Goal: Task Accomplishment & Management: Manage account settings

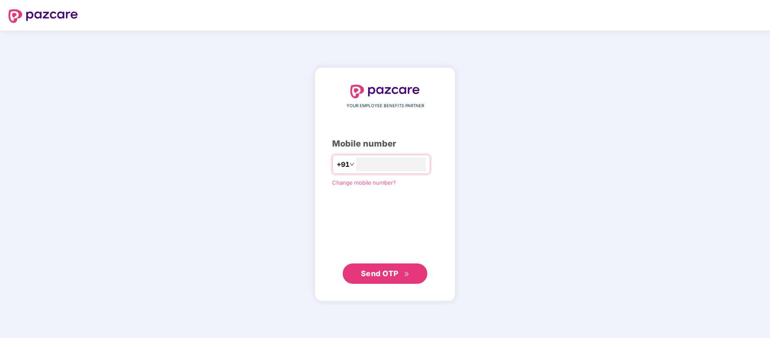
type input "**********"
click at [391, 278] on span "Send OTP" at bounding box center [385, 273] width 49 height 12
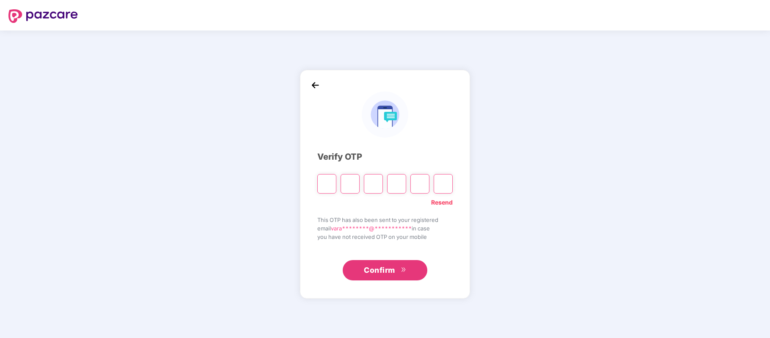
type input "*"
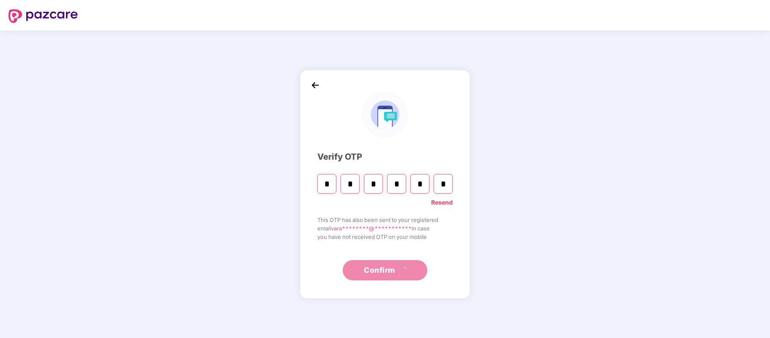
type input "*"
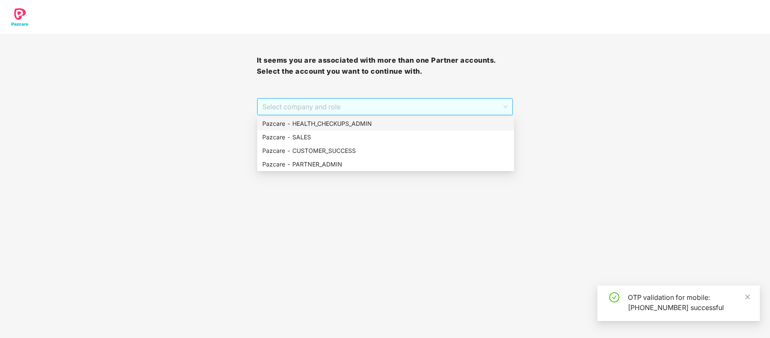
click at [416, 105] on span "Select company and role" at bounding box center [385, 107] width 246 height 16
click at [359, 158] on div "Pazcare - PARTNER_ADMIN" at bounding box center [385, 164] width 257 height 14
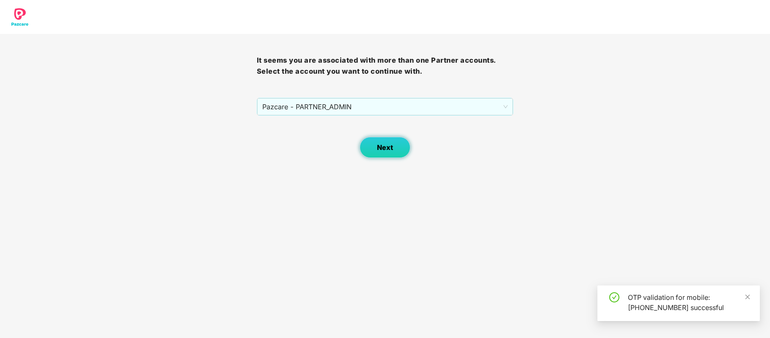
click at [393, 147] on button "Next" at bounding box center [385, 147] width 51 height 21
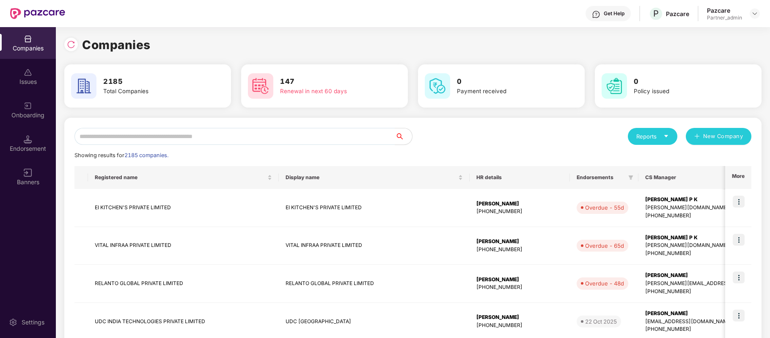
click at [649, 143] on div "Reports" at bounding box center [653, 136] width 50 height 17
click at [246, 140] on input "text" at bounding box center [234, 136] width 321 height 17
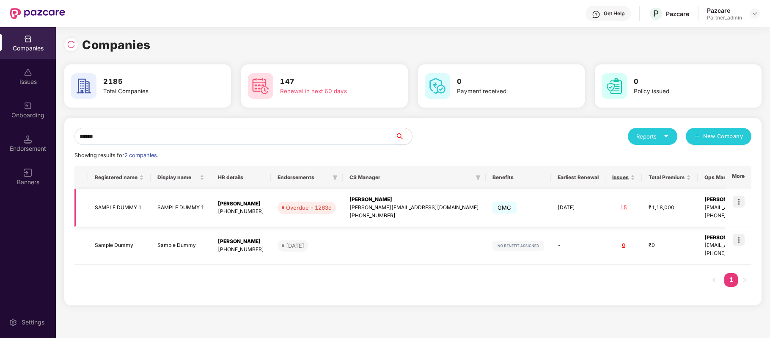
type input "******"
click at [551, 221] on td "31 May 2026" at bounding box center [578, 208] width 55 height 38
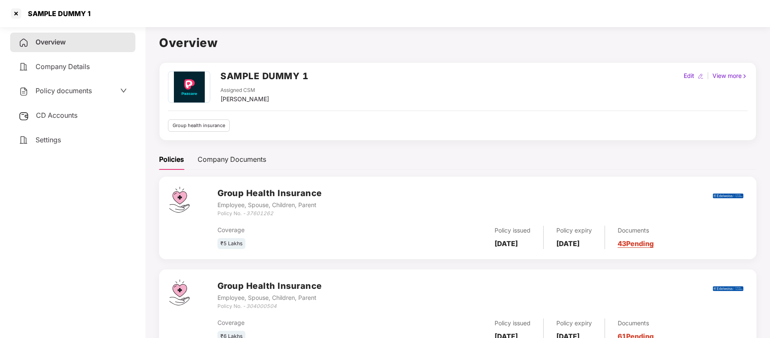
click at [693, 70] on div "SAMPLE DUMMY 1 Assigned CSM Mihir Singh Edit | View more Group health insurance" at bounding box center [457, 101] width 597 height 78
click at [691, 73] on div "Edit" at bounding box center [689, 75] width 14 height 9
select select "****"
select select "**********"
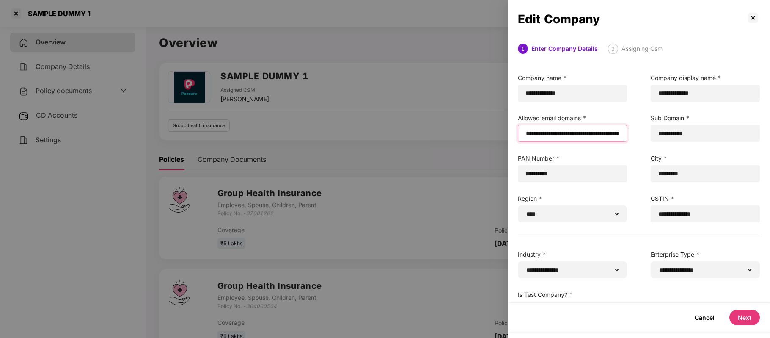
click at [525, 130] on input "email" at bounding box center [572, 133] width 95 height 9
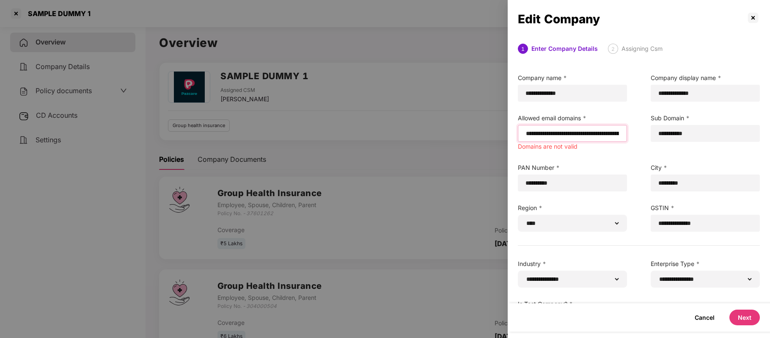
paste input "**********"
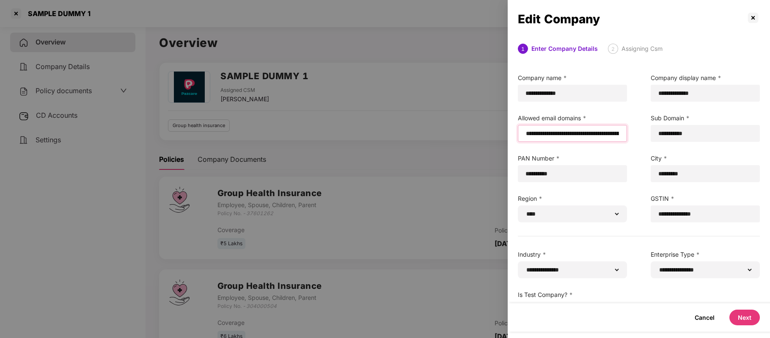
type input "**********"
click at [739, 311] on button "Next" at bounding box center [744, 317] width 30 height 16
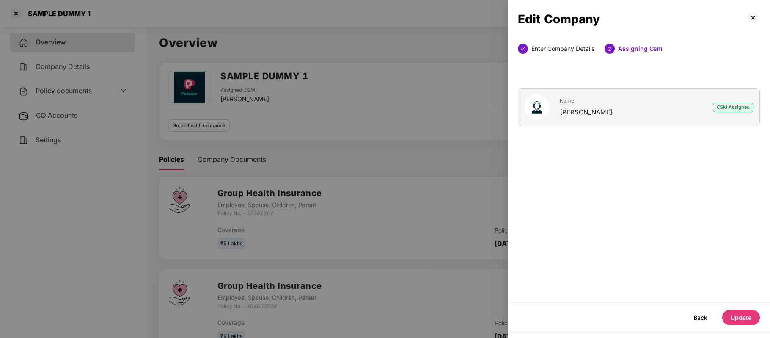
click at [739, 311] on button "Update" at bounding box center [741, 317] width 38 height 16
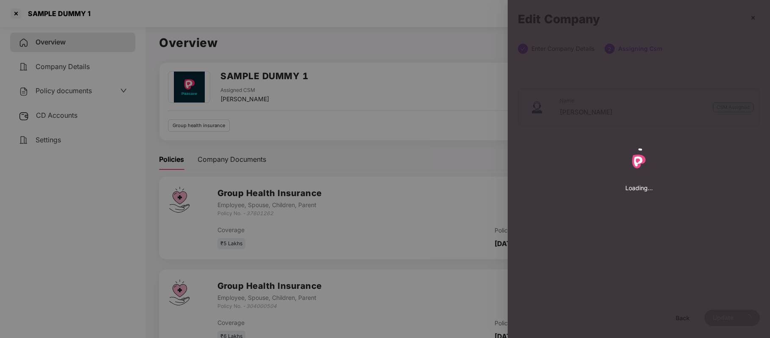
select select "****"
select select "**********"
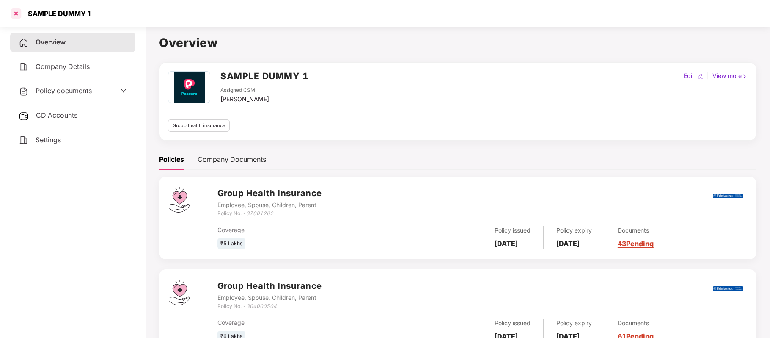
click at [17, 14] on div at bounding box center [16, 14] width 14 height 14
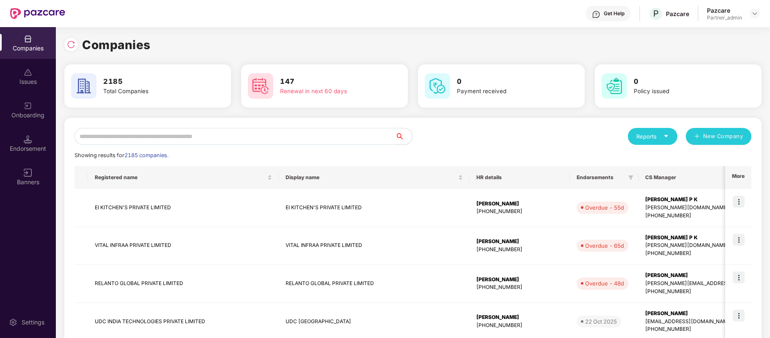
click at [270, 135] on input "text" at bounding box center [234, 136] width 321 height 17
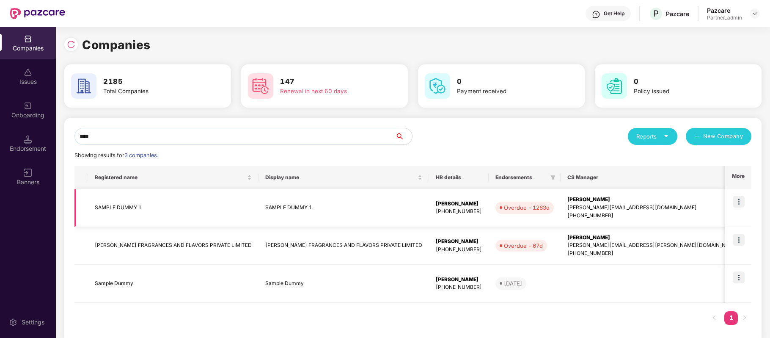
type input "****"
click at [742, 202] on img at bounding box center [739, 201] width 12 height 12
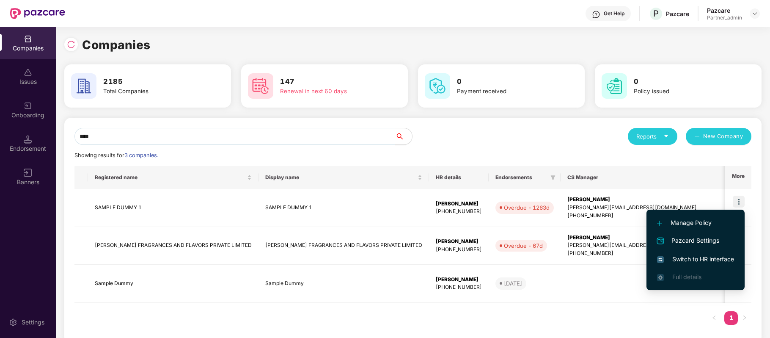
click at [703, 251] on li "Switch to HR interface" at bounding box center [695, 259] width 98 height 18
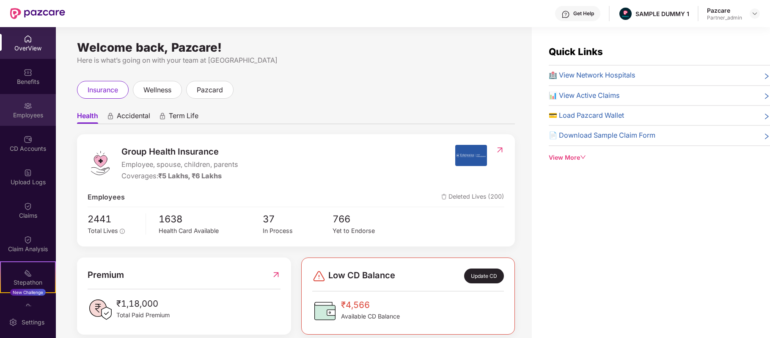
click at [21, 101] on div "Employees" at bounding box center [28, 110] width 56 height 32
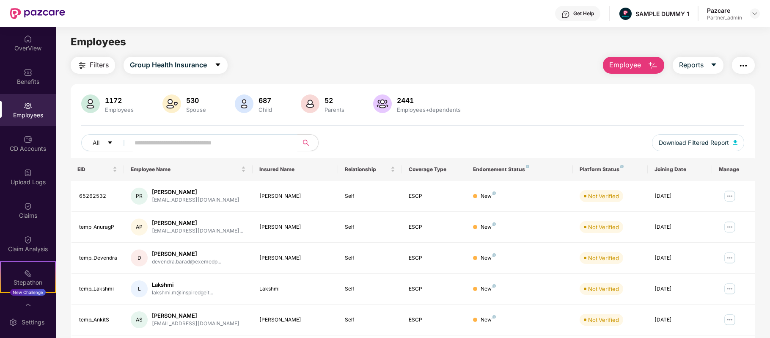
click at [618, 65] on span "Employee" at bounding box center [625, 65] width 32 height 11
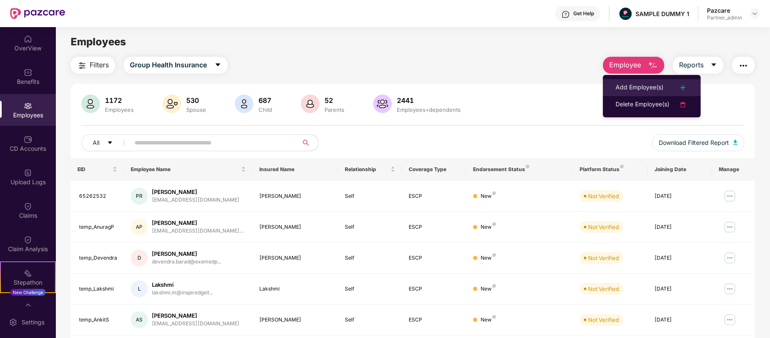
click at [622, 79] on li "Add Employee(s)" at bounding box center [652, 87] width 98 height 17
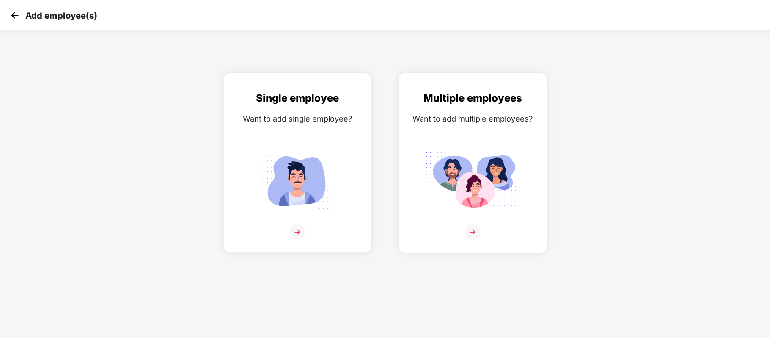
click at [473, 143] on div "Multiple employees Want to add multiple employees?" at bounding box center [472, 170] width 130 height 160
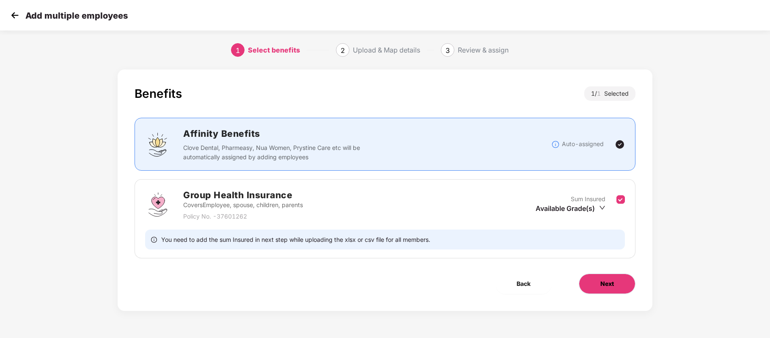
click at [601, 286] on span "Next" at bounding box center [607, 283] width 14 height 9
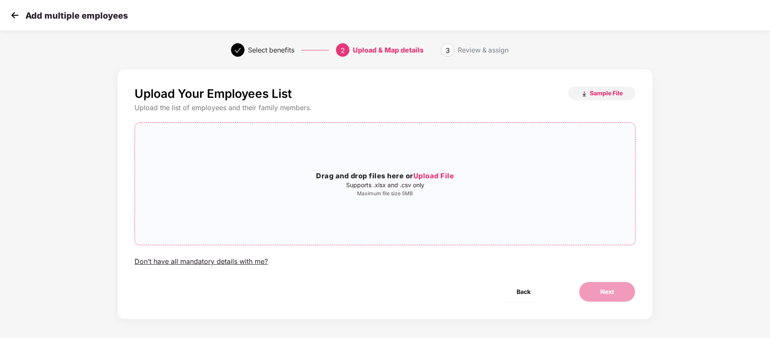
click at [378, 176] on h3 "Drag and drop files here or Upload File" at bounding box center [385, 176] width 500 height 11
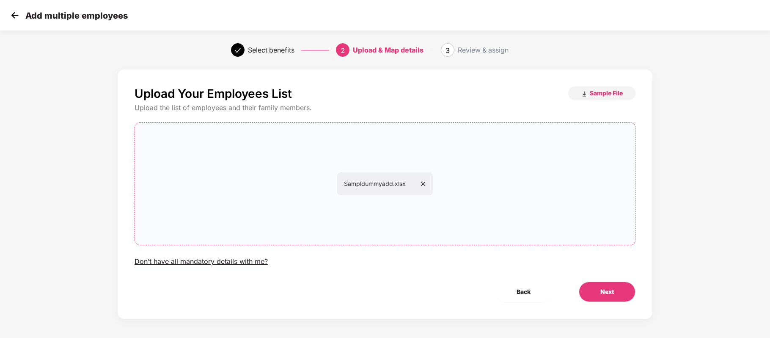
scroll to position [2, 0]
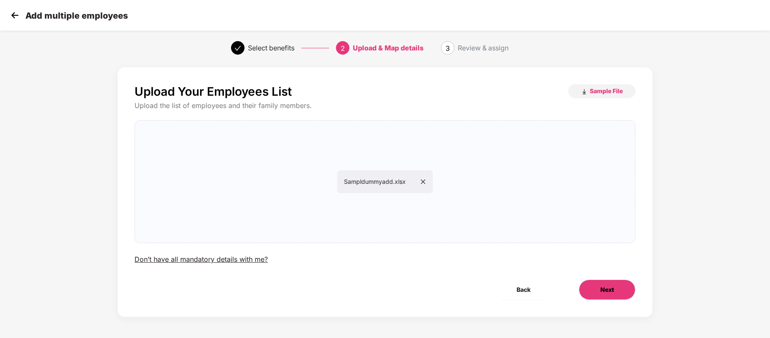
click at [591, 285] on button "Next" at bounding box center [607, 289] width 57 height 20
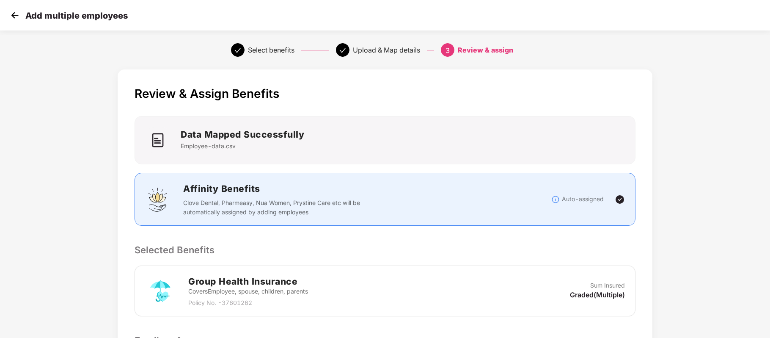
scroll to position [135, 0]
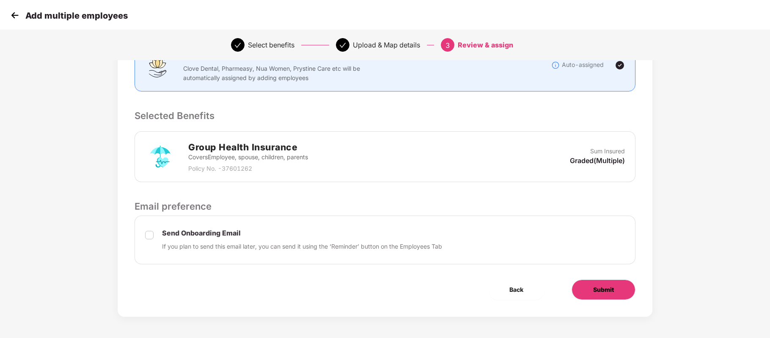
click at [611, 290] on span "Submit" at bounding box center [603, 289] width 21 height 9
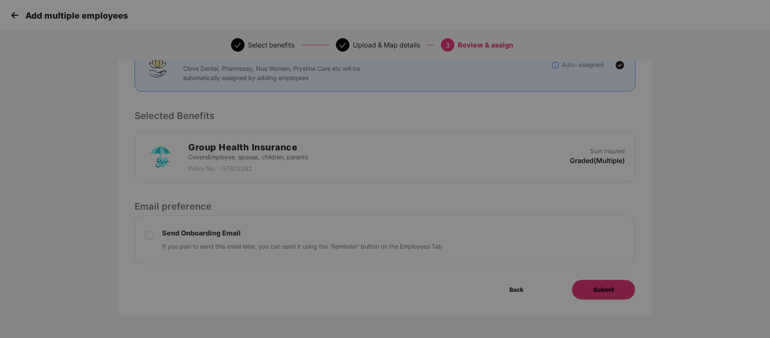
scroll to position [0, 0]
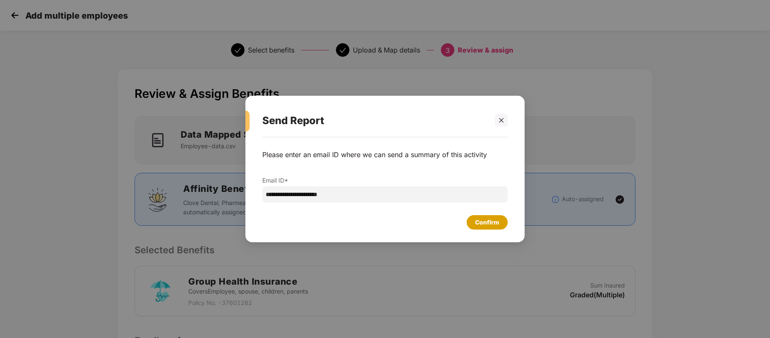
click at [481, 229] on div "Confirm" at bounding box center [487, 222] width 41 height 14
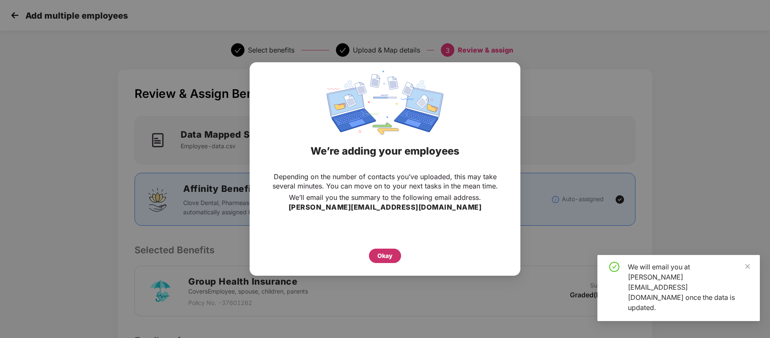
click at [386, 258] on div "Okay" at bounding box center [384, 255] width 15 height 9
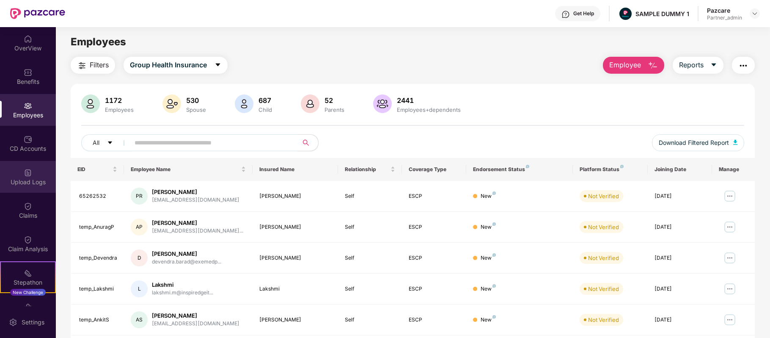
click at [24, 184] on div "Upload Logs" at bounding box center [28, 182] width 56 height 8
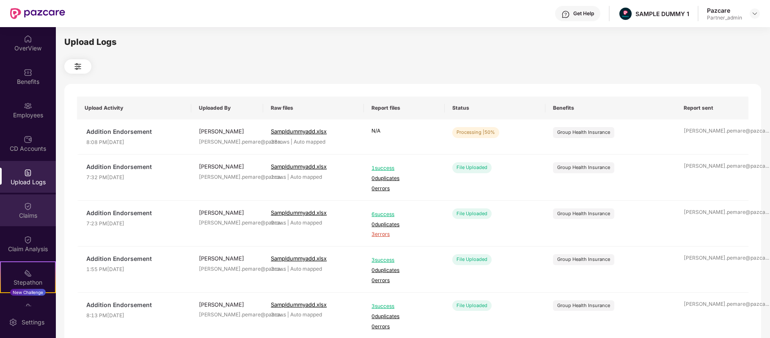
click at [25, 224] on div "Claims" at bounding box center [28, 210] width 56 height 32
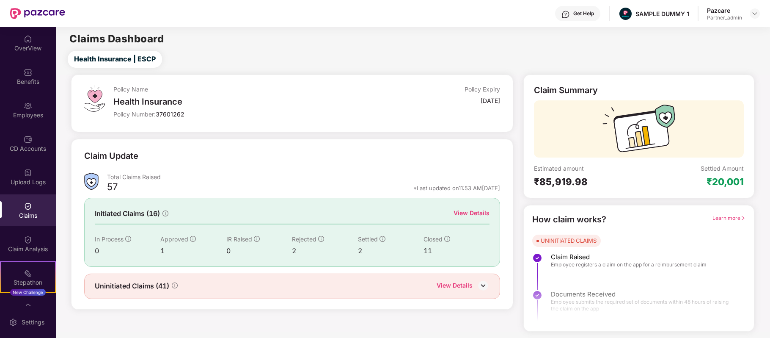
click at [24, 189] on div "Upload Logs" at bounding box center [28, 177] width 56 height 32
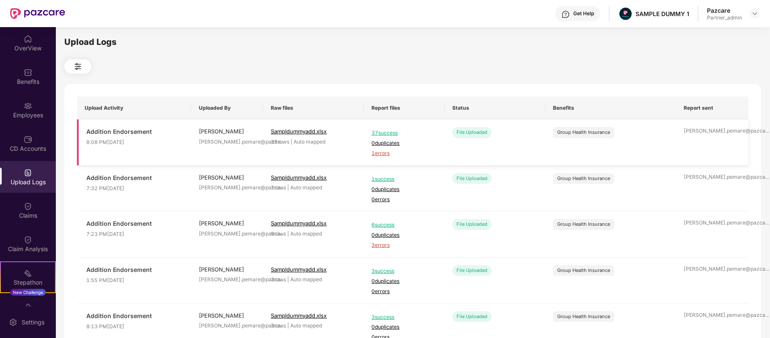
click at [382, 153] on span "1 errors" at bounding box center [403, 153] width 65 height 8
click at [27, 117] on div "Employees" at bounding box center [28, 115] width 56 height 8
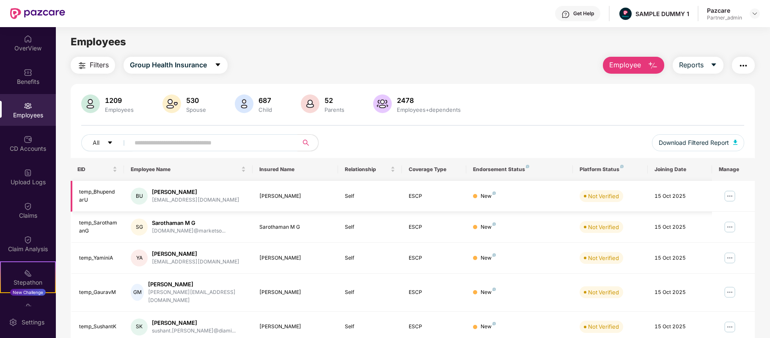
click at [726, 201] on img at bounding box center [730, 196] width 14 height 14
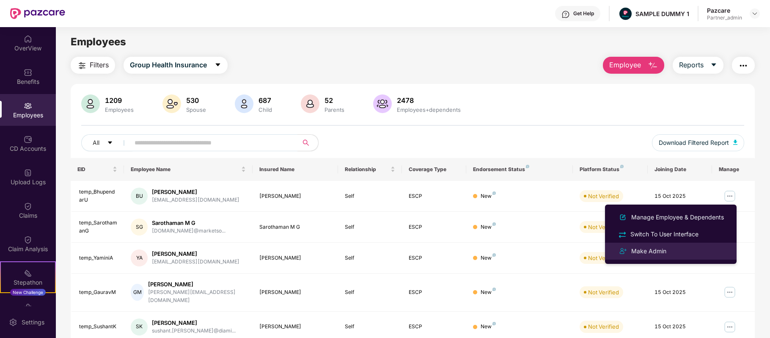
click at [675, 249] on div "Make Admin" at bounding box center [671, 251] width 110 height 10
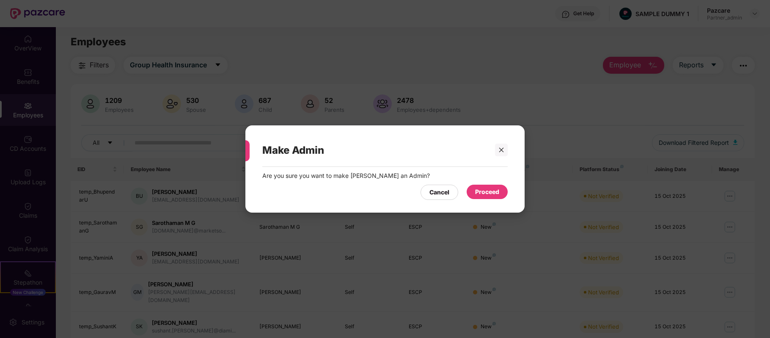
click at [492, 188] on div "Proceed" at bounding box center [487, 191] width 24 height 9
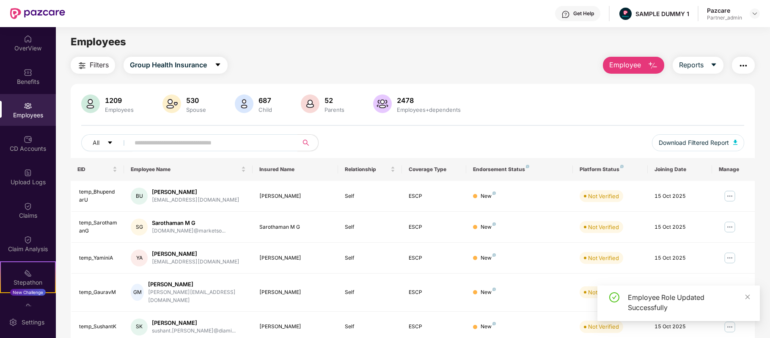
click at [727, 226] on img at bounding box center [730, 227] width 14 height 14
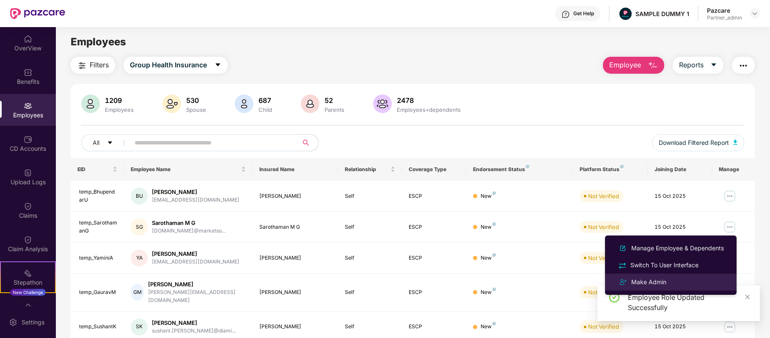
click at [673, 283] on div "Make Admin" at bounding box center [671, 282] width 110 height 10
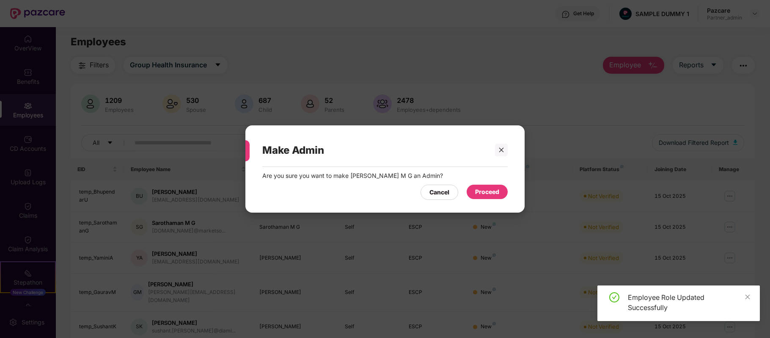
click at [498, 193] on div "Proceed" at bounding box center [487, 191] width 24 height 9
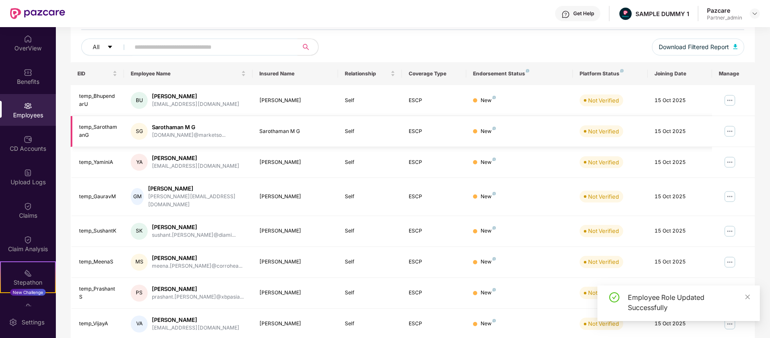
scroll to position [98, 0]
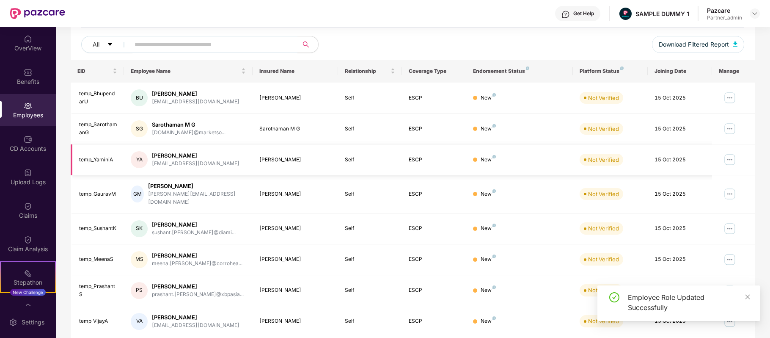
click at [732, 164] on img at bounding box center [730, 160] width 14 height 14
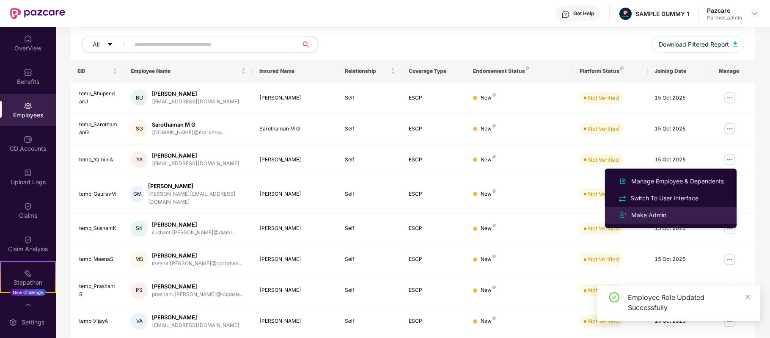
click at [691, 212] on div "Make Admin" at bounding box center [671, 215] width 110 height 10
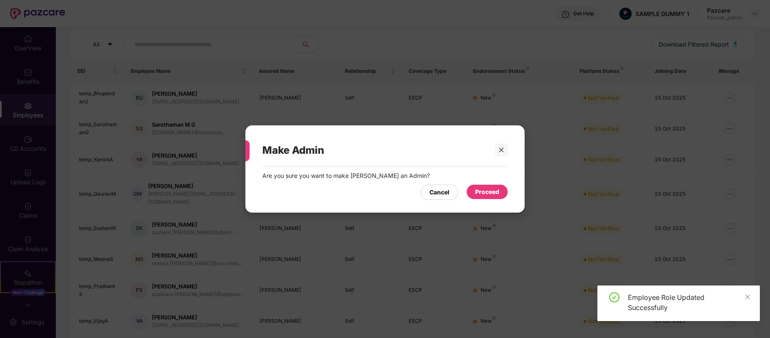
click at [476, 195] on div "Proceed" at bounding box center [487, 191] width 24 height 9
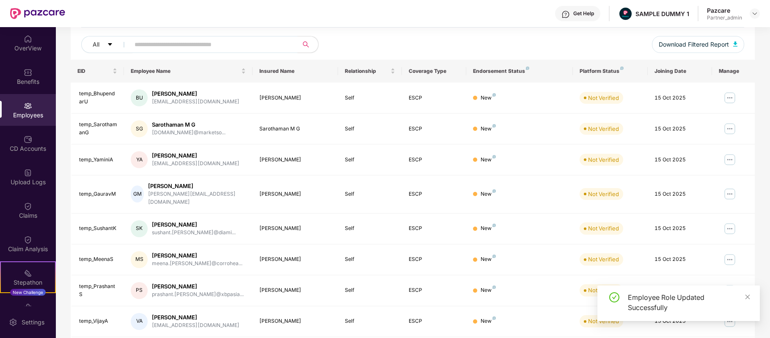
click at [726, 192] on img at bounding box center [730, 194] width 14 height 14
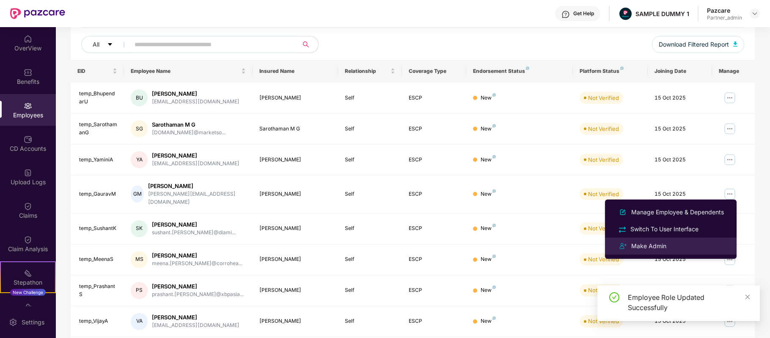
click at [660, 241] on div "Make Admin" at bounding box center [649, 245] width 39 height 9
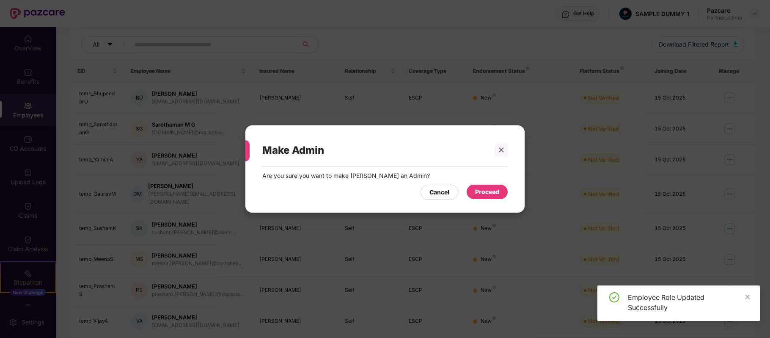
click at [484, 193] on div "Proceed" at bounding box center [487, 191] width 24 height 9
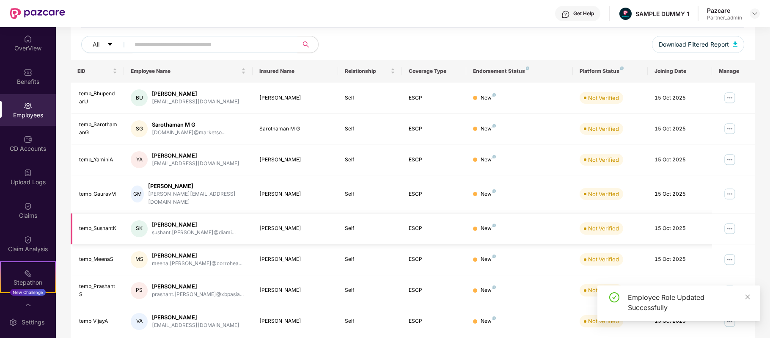
click at [730, 222] on img at bounding box center [730, 229] width 14 height 14
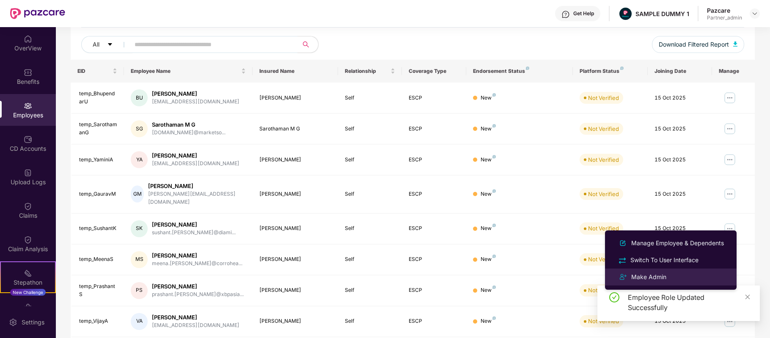
click at [646, 283] on li "Make Admin" at bounding box center [671, 276] width 132 height 17
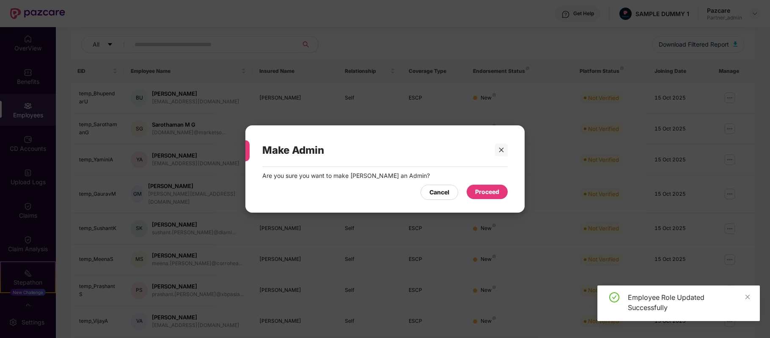
click at [481, 190] on div "Proceed" at bounding box center [487, 191] width 24 height 9
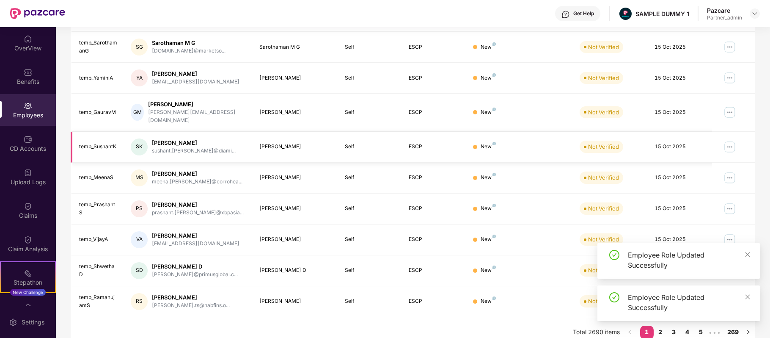
scroll to position [184, 0]
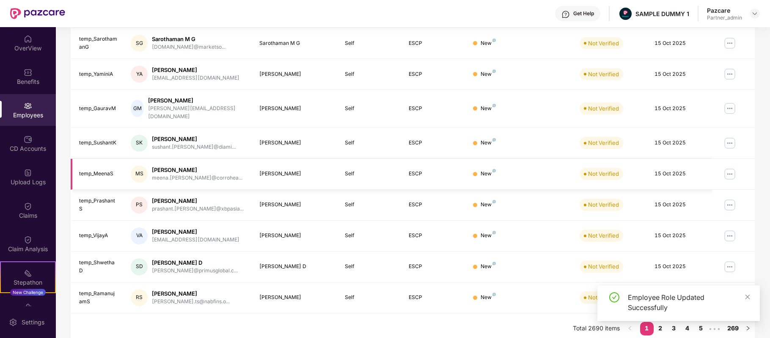
click at [729, 172] on img at bounding box center [730, 174] width 14 height 14
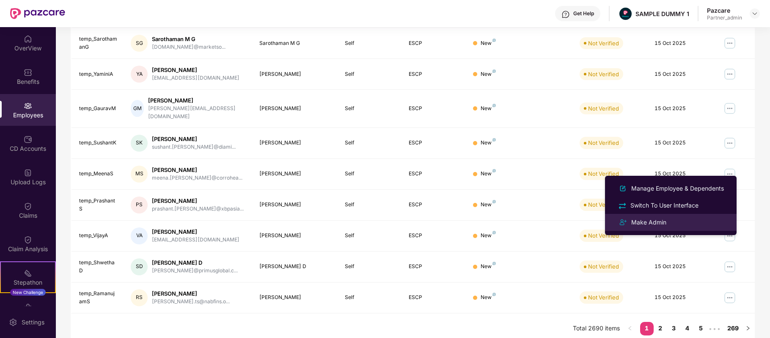
click at [684, 222] on div "Make Admin" at bounding box center [671, 222] width 110 height 10
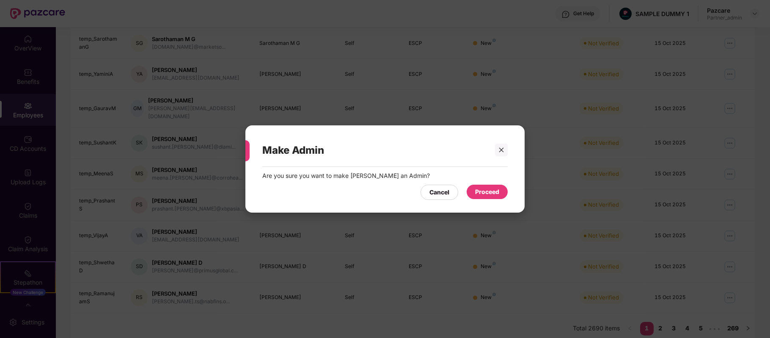
click at [495, 197] on div "Proceed" at bounding box center [487, 191] width 41 height 14
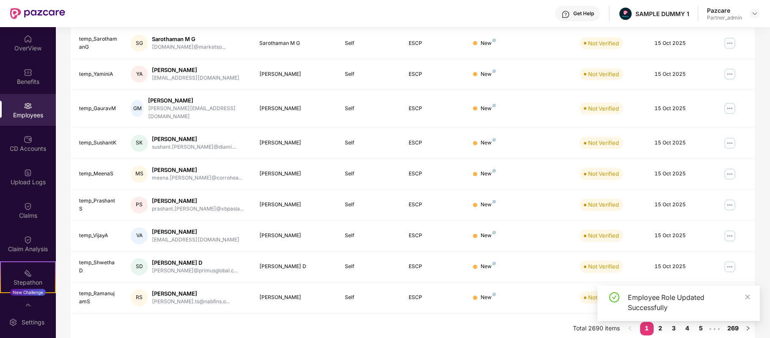
click at [733, 198] on img at bounding box center [730, 205] width 14 height 14
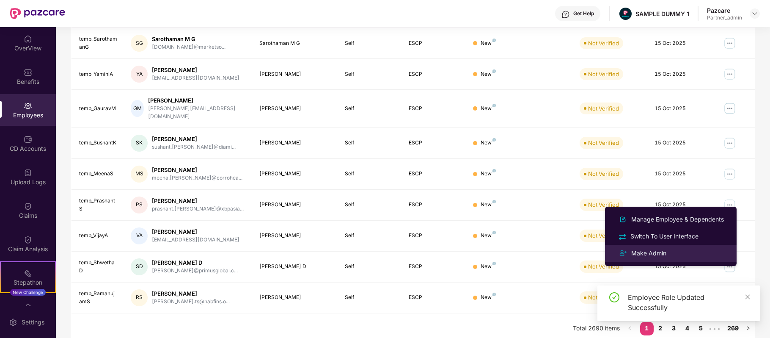
click at [657, 259] on li "Make Admin" at bounding box center [671, 253] width 132 height 17
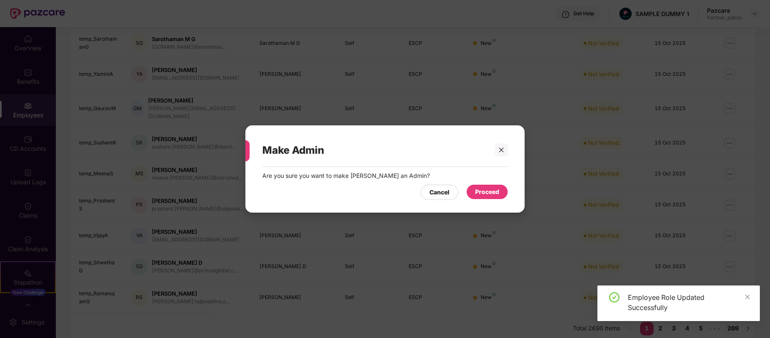
click at [491, 187] on div "Proceed" at bounding box center [487, 191] width 24 height 9
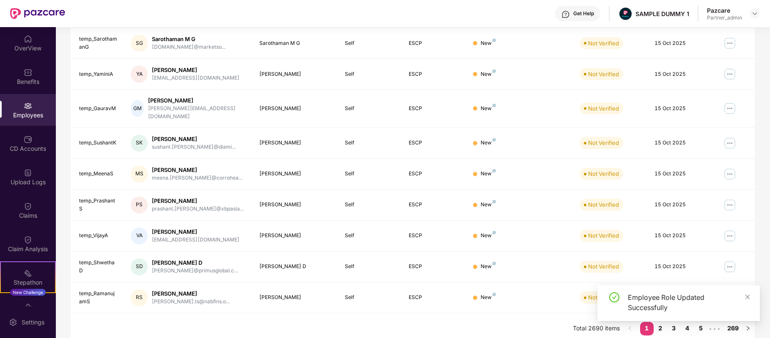
click at [728, 229] on div "EID Employee Name Insured Name Relationship Coverage Type Endorsement Status Pl…" at bounding box center [413, 143] width 684 height 339
click at [728, 229] on img at bounding box center [730, 236] width 14 height 14
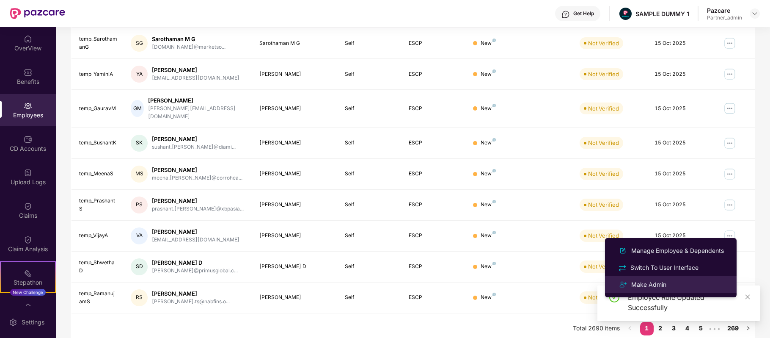
click at [635, 280] on div "Make Admin" at bounding box center [649, 284] width 39 height 9
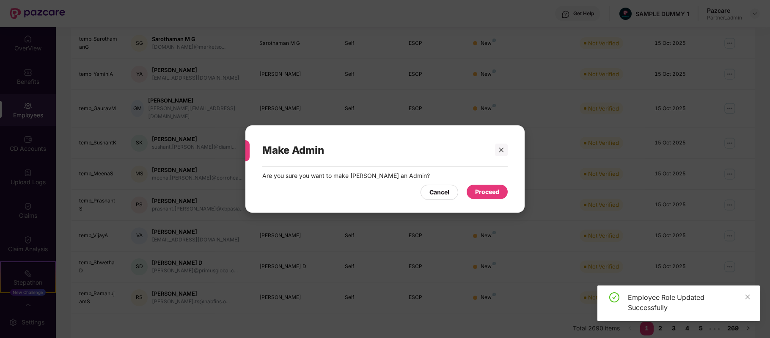
click at [485, 191] on div "Proceed" at bounding box center [487, 191] width 24 height 9
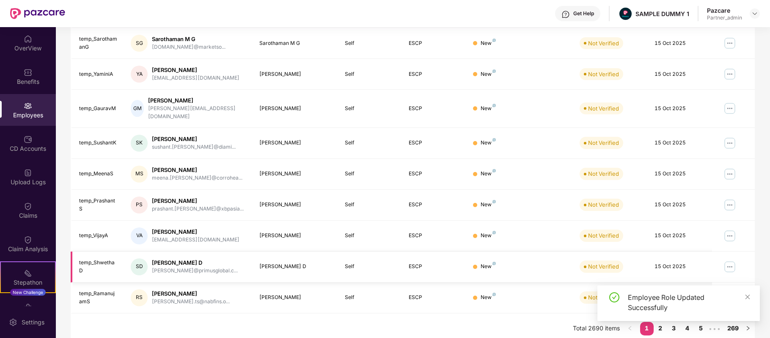
click at [729, 260] on img at bounding box center [730, 267] width 14 height 14
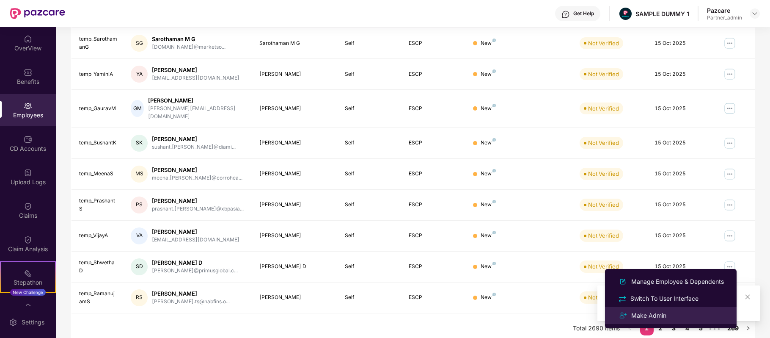
click at [658, 316] on div "Make Admin" at bounding box center [649, 315] width 39 height 9
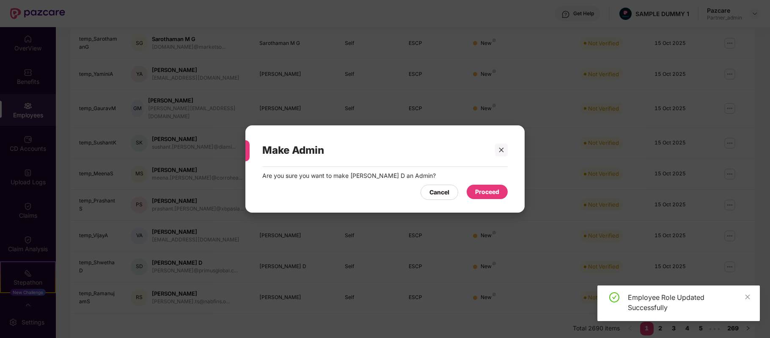
click at [481, 191] on div "Proceed" at bounding box center [487, 191] width 24 height 9
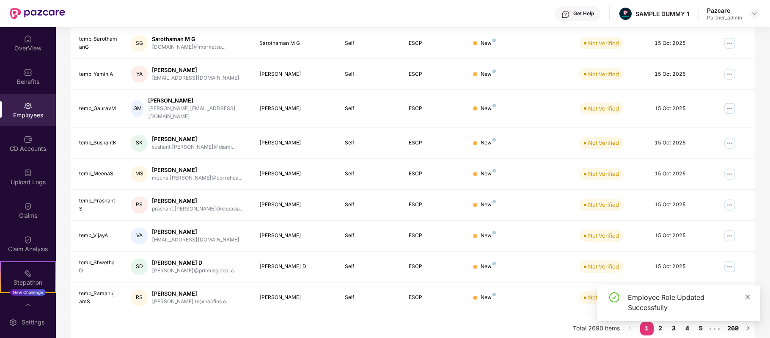
click at [748, 297] on icon "close" at bounding box center [747, 296] width 5 height 5
click at [731, 291] on img at bounding box center [730, 298] width 14 height 14
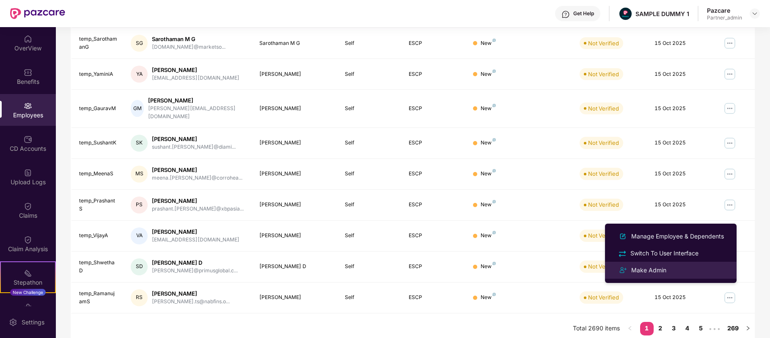
click at [655, 271] on div "Make Admin" at bounding box center [649, 269] width 39 height 9
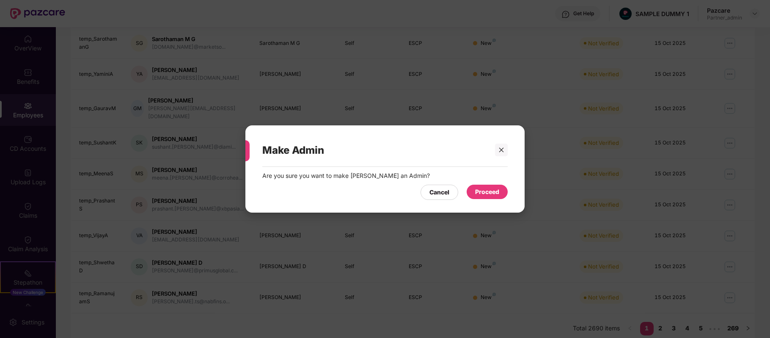
click at [484, 190] on div "Proceed" at bounding box center [487, 191] width 24 height 9
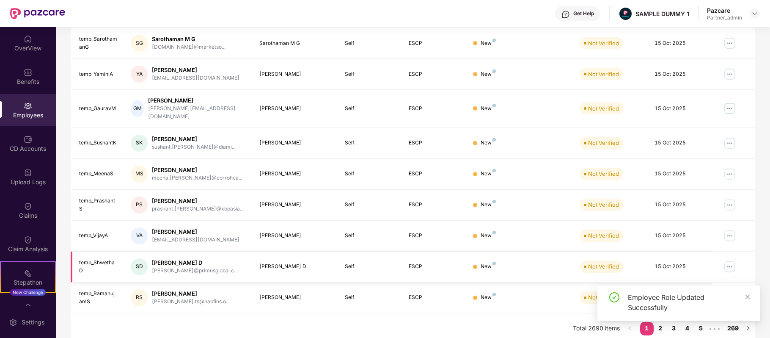
click at [733, 261] on img at bounding box center [730, 267] width 14 height 14
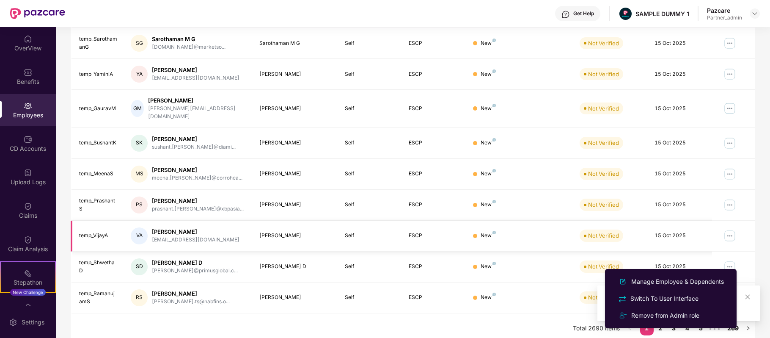
click at [728, 231] on img at bounding box center [730, 236] width 14 height 14
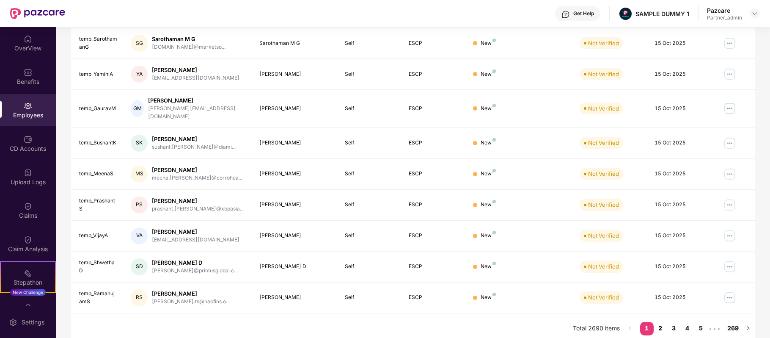
click at [664, 322] on link "2" at bounding box center [661, 328] width 14 height 13
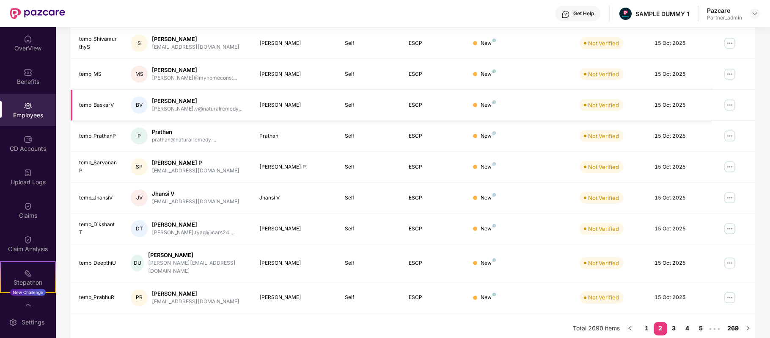
scroll to position [0, 0]
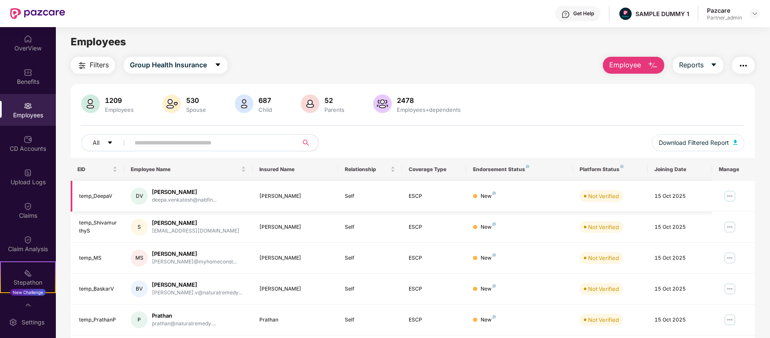
click at [735, 197] on img at bounding box center [730, 196] width 14 height 14
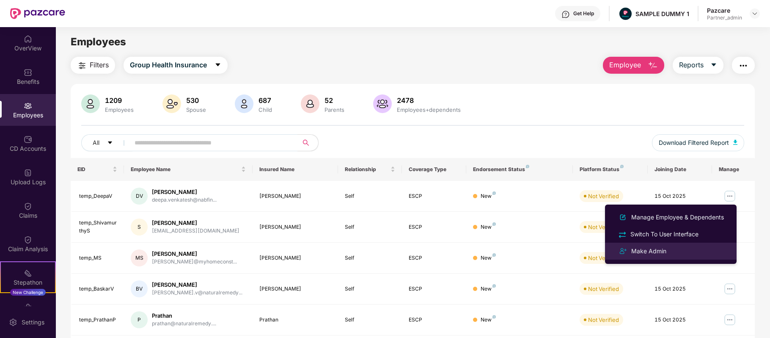
click at [668, 254] on div "Make Admin" at bounding box center [671, 251] width 110 height 10
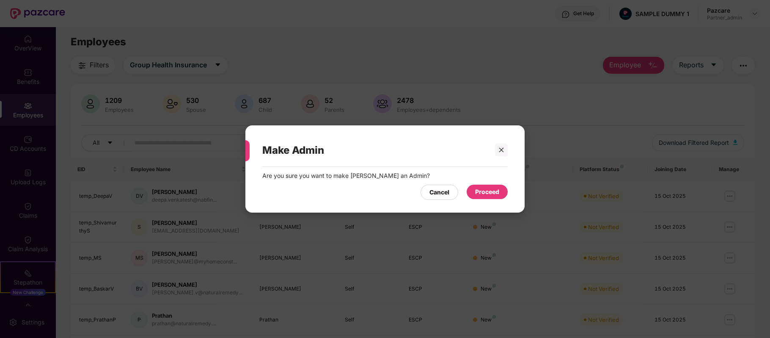
click at [505, 187] on div "Proceed" at bounding box center [487, 191] width 41 height 14
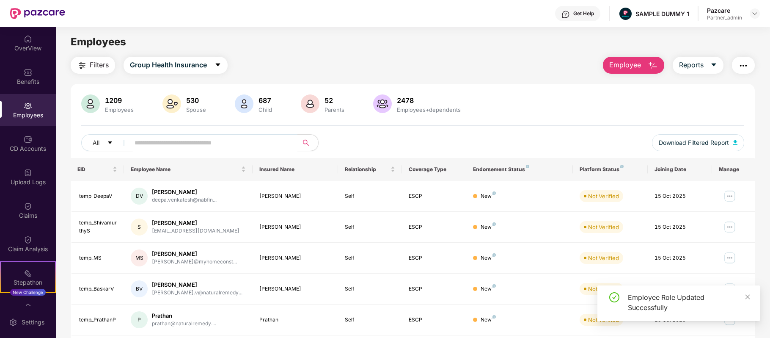
click at [730, 223] on img at bounding box center [730, 227] width 14 height 14
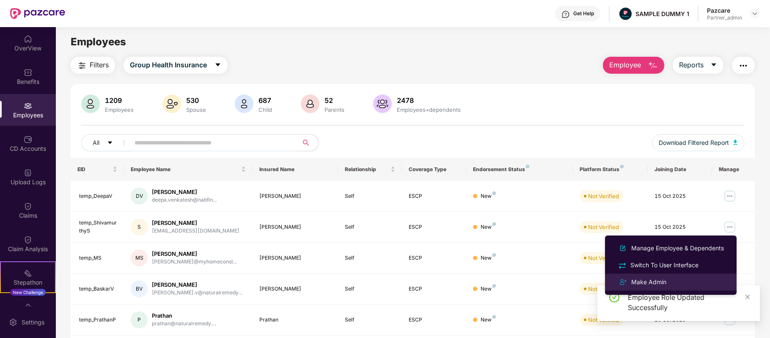
click at [650, 277] on div "Make Admin" at bounding box center [649, 281] width 39 height 9
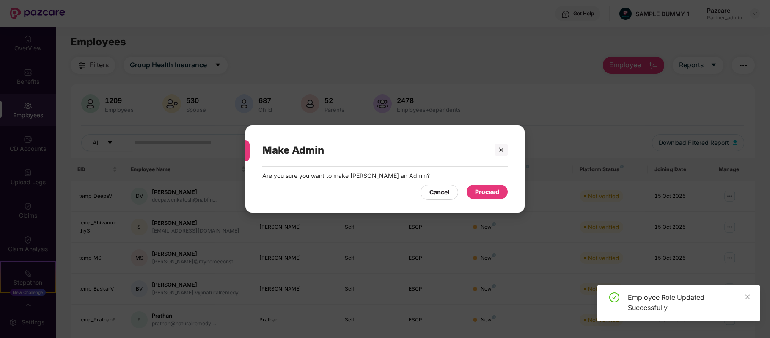
click at [500, 194] on div "Proceed" at bounding box center [487, 191] width 41 height 14
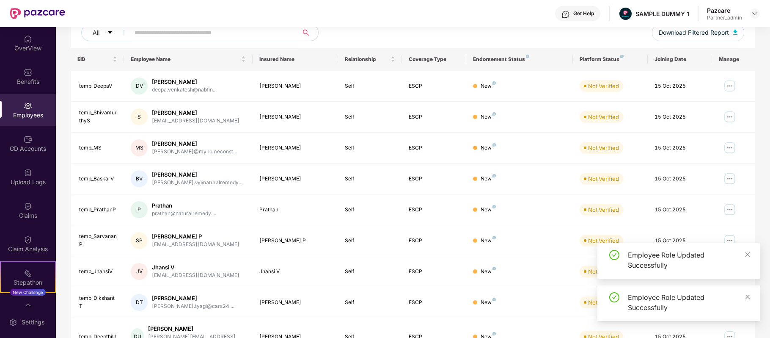
scroll to position [111, 0]
click at [732, 148] on img at bounding box center [730, 147] width 14 height 14
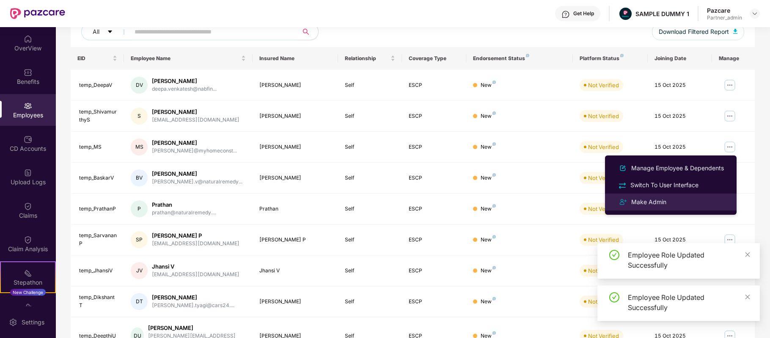
click at [662, 206] on div "Make Admin" at bounding box center [671, 202] width 110 height 10
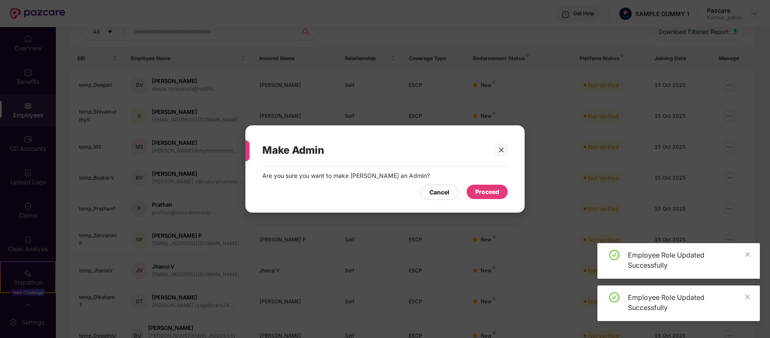
click at [491, 185] on div "Proceed" at bounding box center [487, 191] width 41 height 14
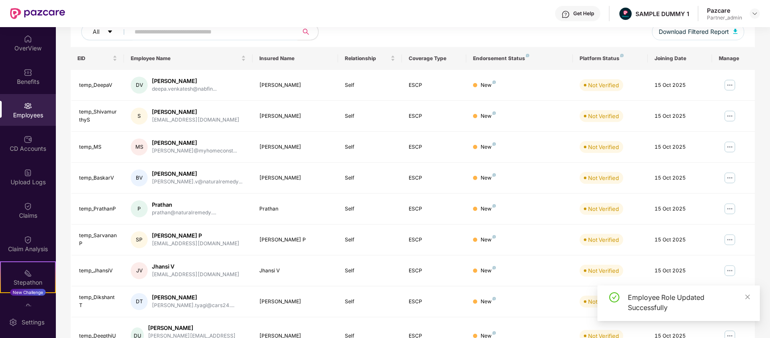
click at [732, 174] on img at bounding box center [730, 178] width 14 height 14
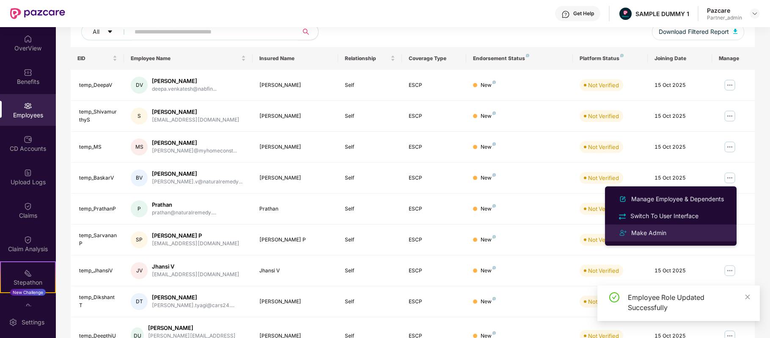
click at [667, 226] on li "Make Admin" at bounding box center [671, 232] width 132 height 17
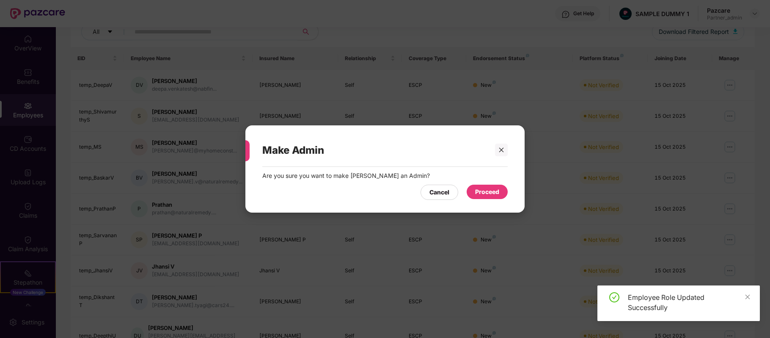
click at [490, 195] on div "Proceed" at bounding box center [487, 191] width 24 height 9
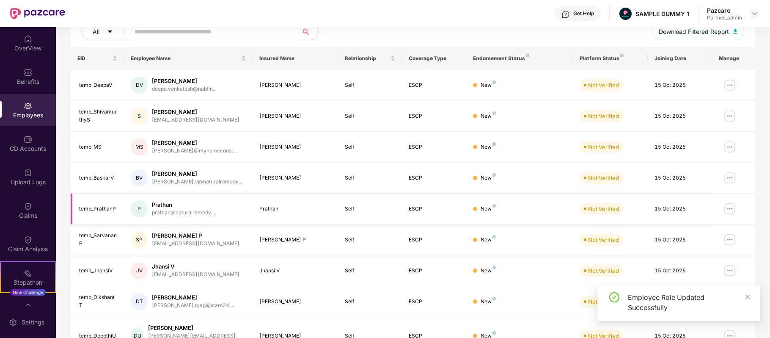
click at [733, 207] on img at bounding box center [730, 209] width 14 height 14
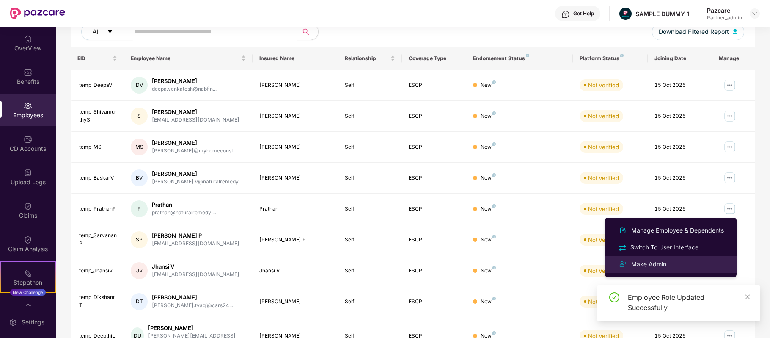
click at [666, 257] on li "Make Admin" at bounding box center [671, 264] width 132 height 17
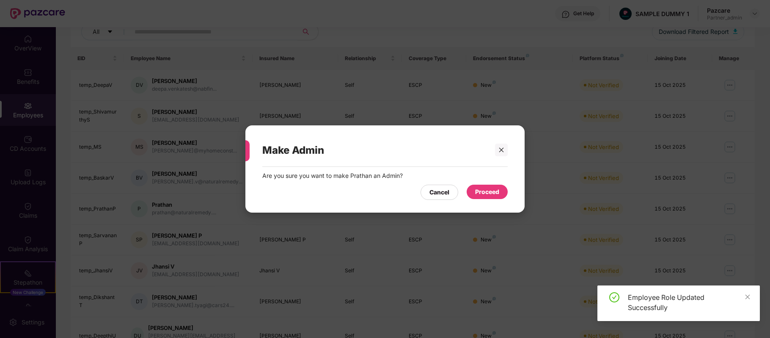
click at [488, 183] on div "Cancel Proceed" at bounding box center [384, 189] width 245 height 19
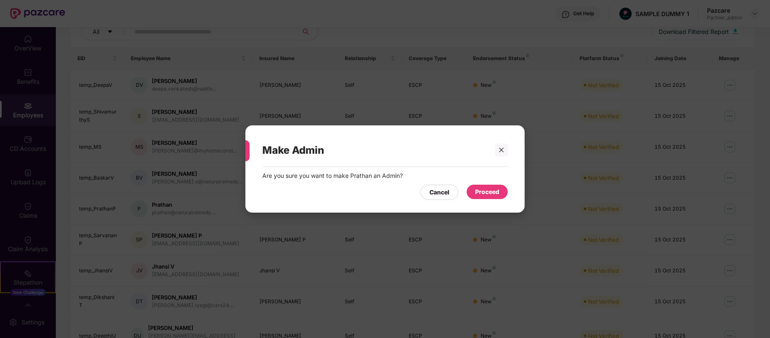
click at [486, 188] on div "Proceed" at bounding box center [487, 191] width 24 height 9
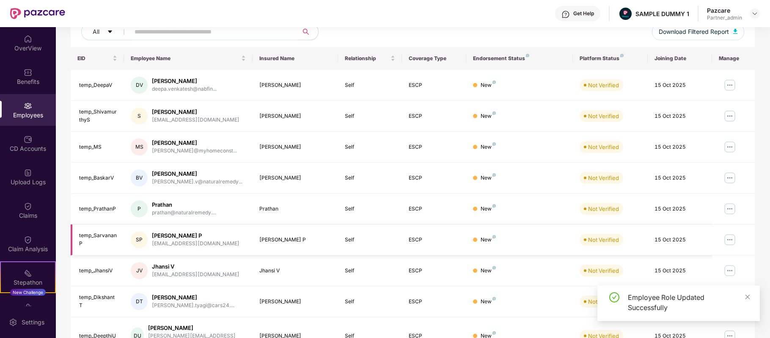
click at [729, 246] on img at bounding box center [730, 240] width 14 height 14
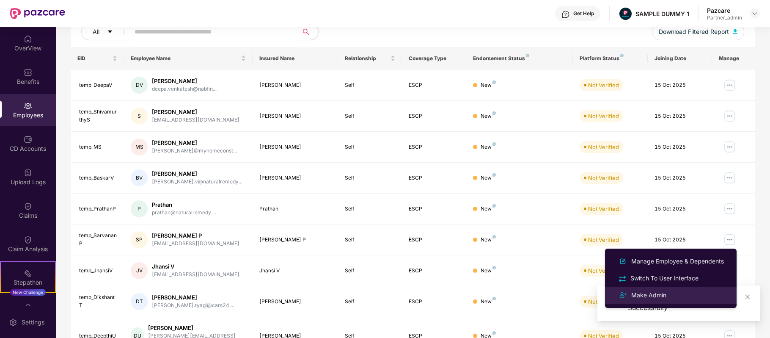
click at [655, 293] on div "Make Admin" at bounding box center [649, 294] width 39 height 9
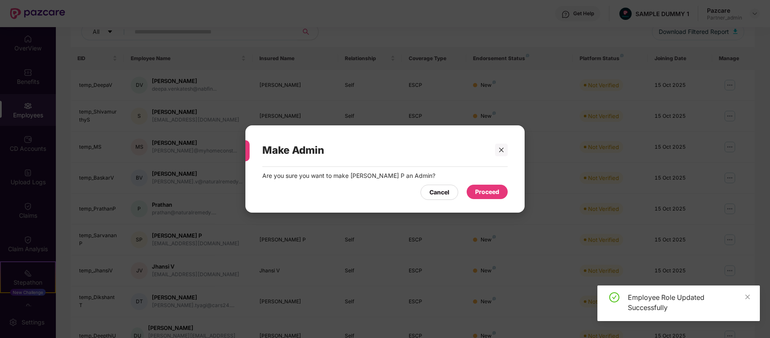
click at [493, 188] on div "Proceed" at bounding box center [487, 191] width 24 height 9
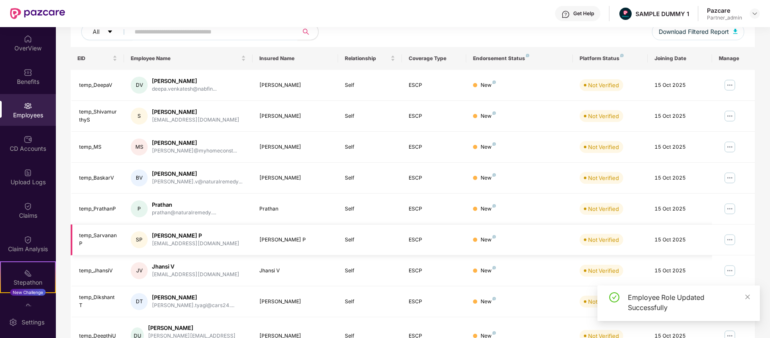
click at [731, 241] on img at bounding box center [730, 240] width 14 height 14
click at [746, 231] on td at bounding box center [733, 239] width 43 height 31
click at [729, 271] on img at bounding box center [730, 271] width 14 height 14
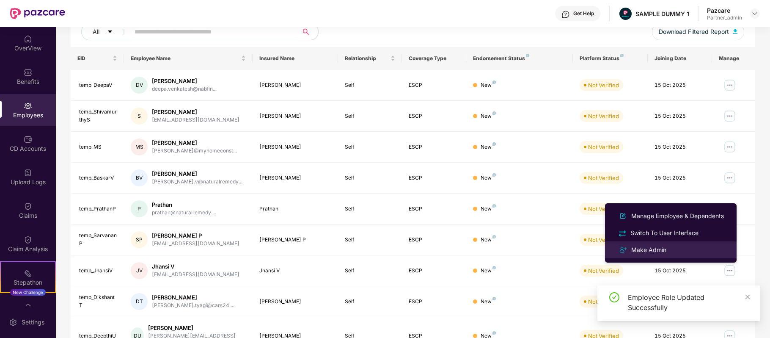
click at [672, 241] on li "Make Admin" at bounding box center [671, 249] width 132 height 17
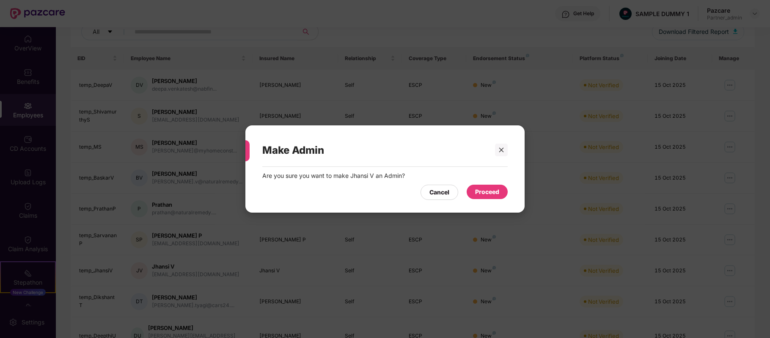
click at [499, 193] on div "Proceed" at bounding box center [487, 191] width 41 height 14
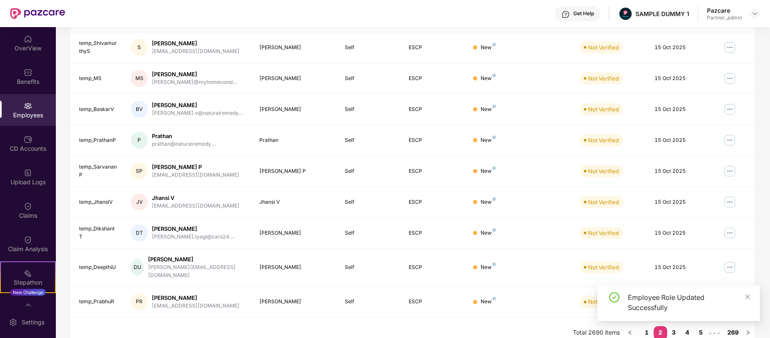
scroll to position [184, 0]
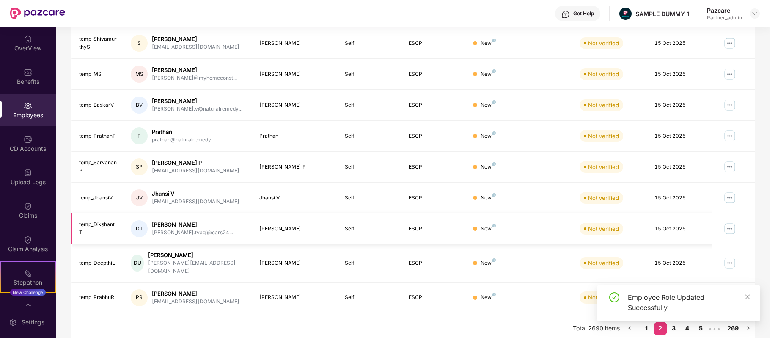
click at [725, 233] on img at bounding box center [730, 229] width 14 height 14
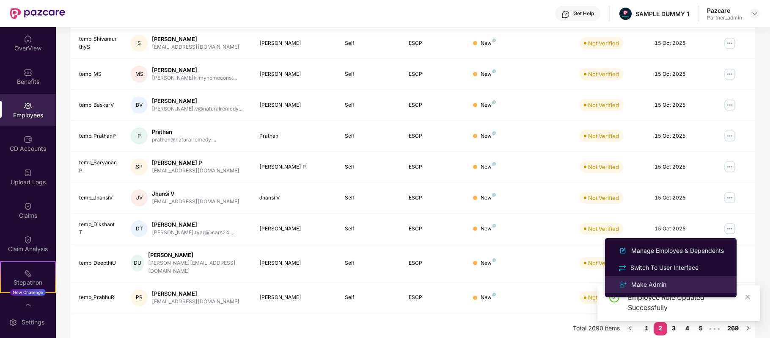
click at [668, 282] on div "Make Admin" at bounding box center [671, 284] width 110 height 10
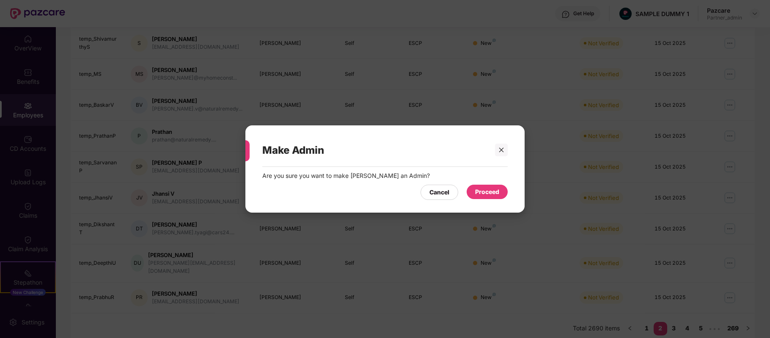
click at [501, 191] on div "Proceed" at bounding box center [487, 191] width 41 height 14
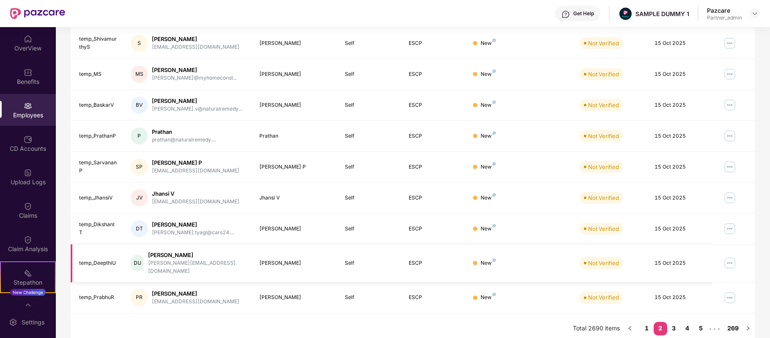
click at [731, 261] on img at bounding box center [730, 263] width 14 height 14
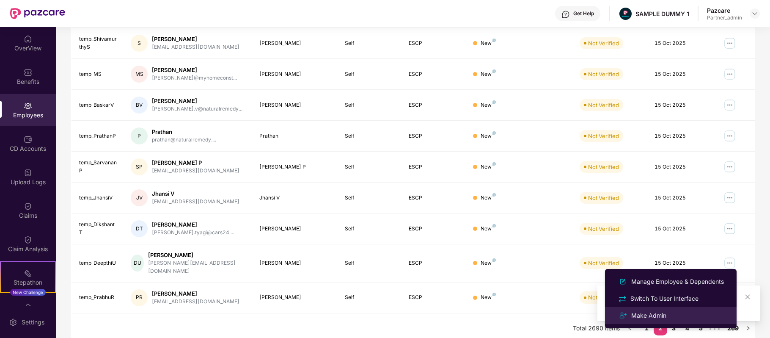
click at [658, 317] on div "Make Admin" at bounding box center [649, 315] width 39 height 9
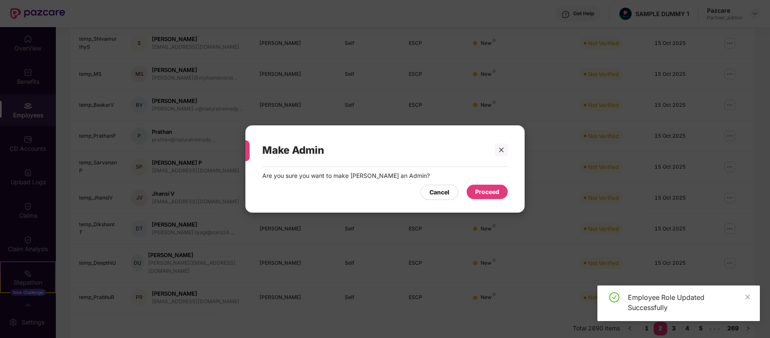
click at [491, 188] on div "Proceed" at bounding box center [487, 191] width 24 height 9
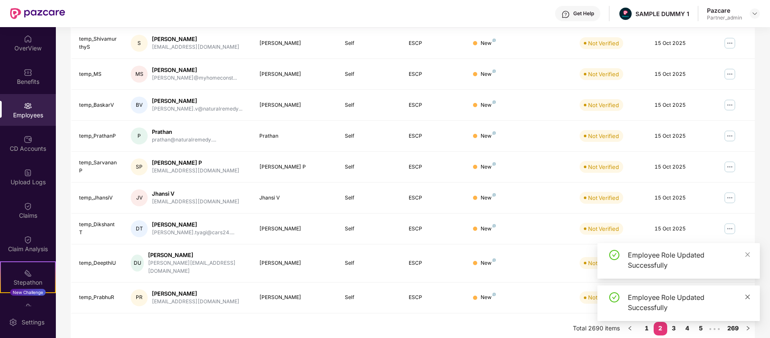
click at [745, 294] on icon "close" at bounding box center [748, 297] width 6 height 6
click at [750, 297] on icon "close" at bounding box center [748, 297] width 6 height 6
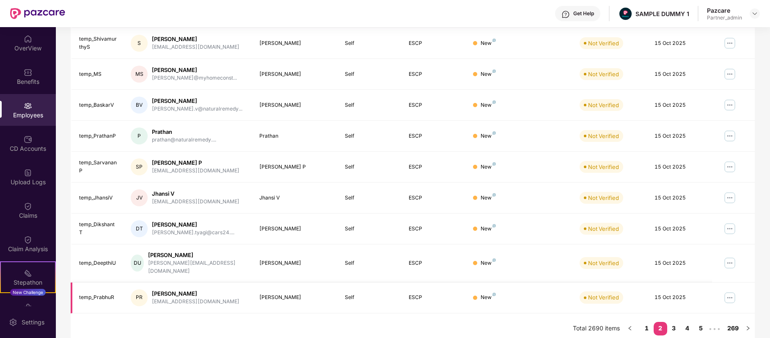
click at [731, 294] on img at bounding box center [730, 298] width 14 height 14
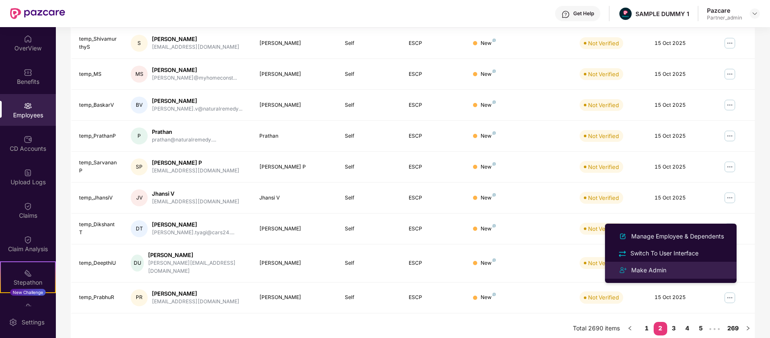
click at [674, 277] on li "Make Admin" at bounding box center [671, 269] width 132 height 17
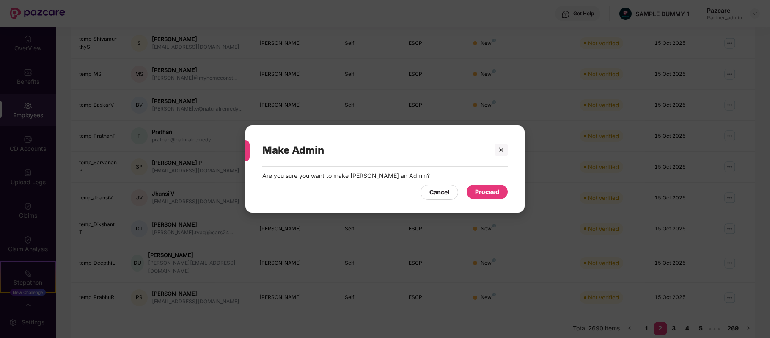
click at [473, 187] on div "Proceed" at bounding box center [487, 191] width 41 height 14
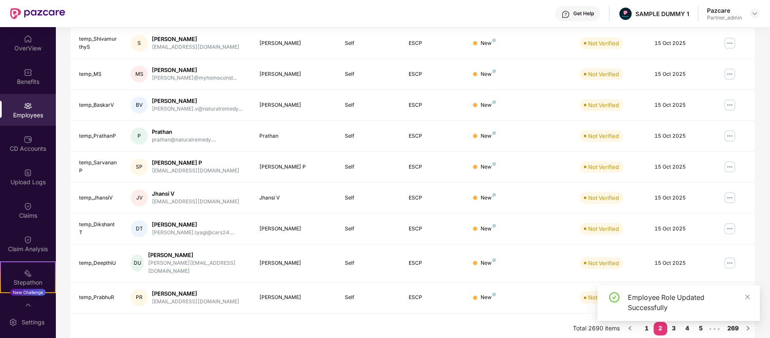
click at [674, 325] on div "Employee Role Updated Successfully" at bounding box center [678, 306] width 162 height 42
click at [674, 323] on div "Employee Role Updated Successfully" at bounding box center [678, 306] width 162 height 42
click at [674, 321] on div "Employee Role Updated Successfully" at bounding box center [678, 306] width 162 height 42
click at [678, 322] on link "3" at bounding box center [674, 328] width 14 height 13
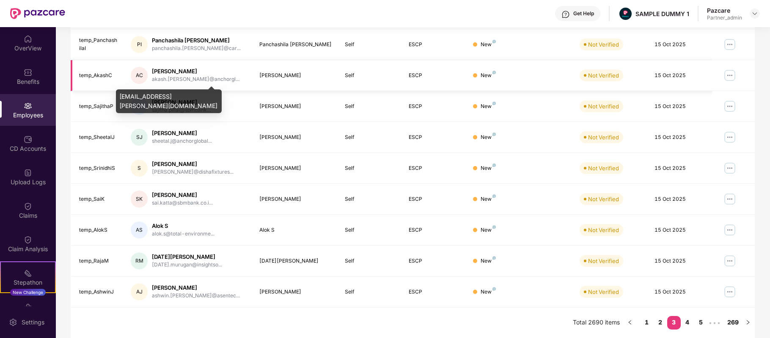
scroll to position [0, 0]
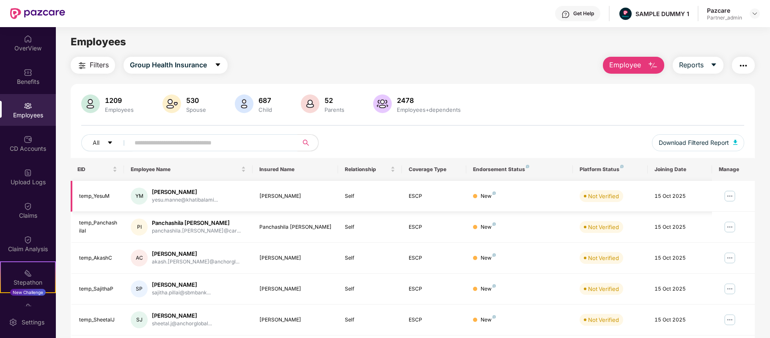
click at [730, 195] on img at bounding box center [730, 196] width 14 height 14
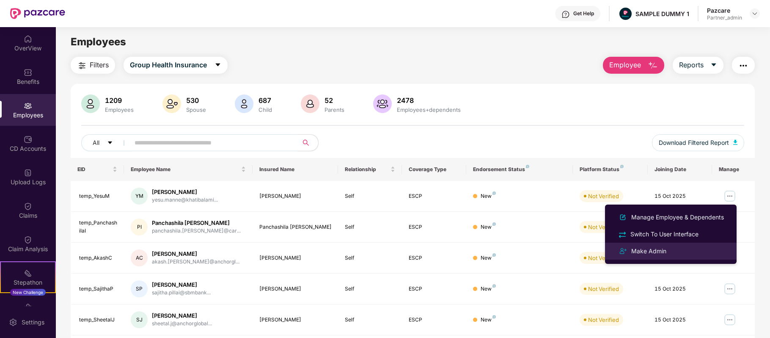
click at [667, 245] on li "Make Admin" at bounding box center [671, 250] width 132 height 17
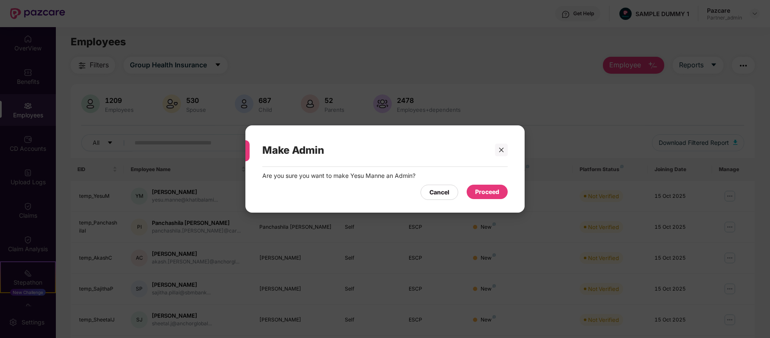
click at [492, 186] on div "Proceed" at bounding box center [487, 191] width 41 height 14
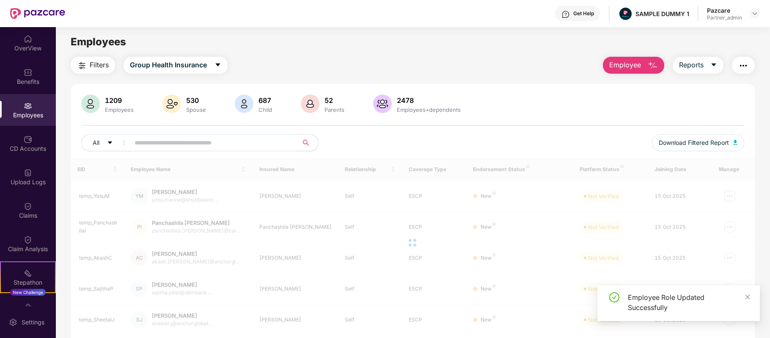
click at [728, 226] on div at bounding box center [413, 242] width 684 height 169
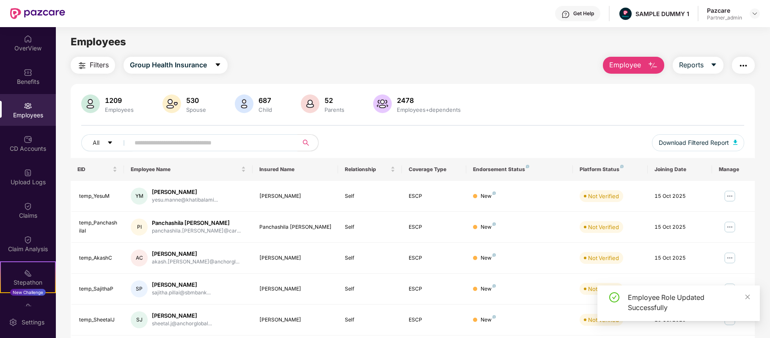
click at [728, 226] on img at bounding box center [730, 227] width 14 height 14
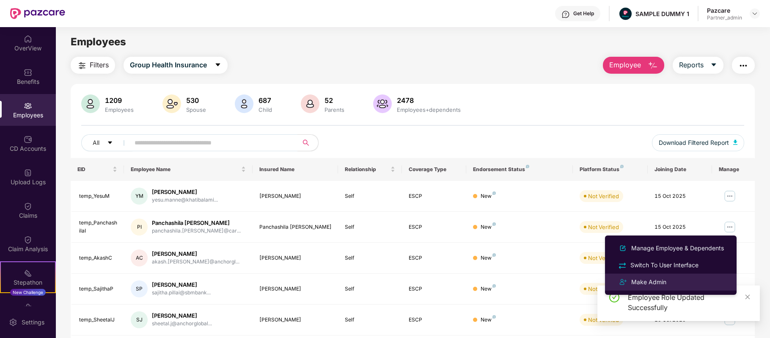
click at [677, 274] on li "Make Admin" at bounding box center [671, 281] width 132 height 17
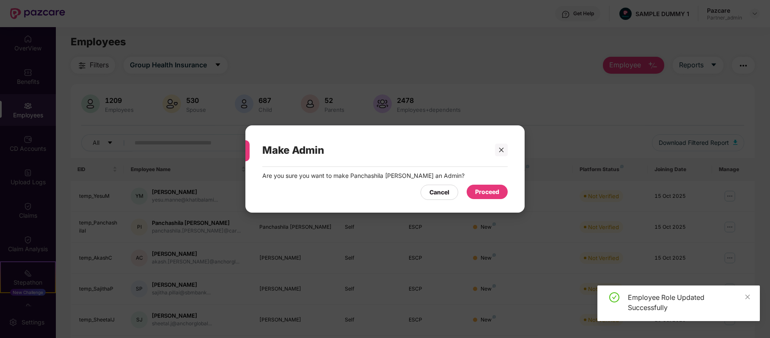
click at [488, 190] on div "Proceed" at bounding box center [487, 191] width 24 height 9
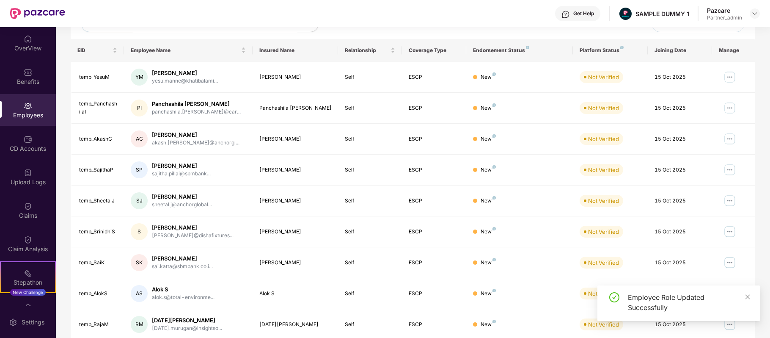
scroll to position [131, 0]
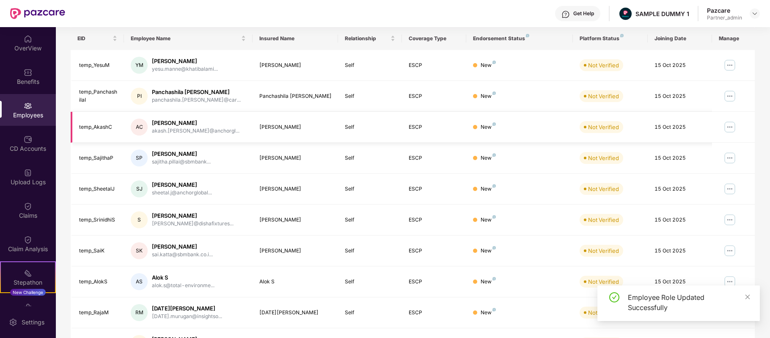
click at [728, 132] on img at bounding box center [730, 127] width 14 height 14
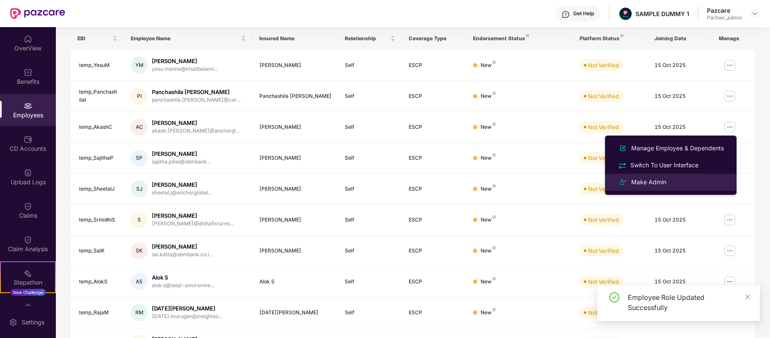
click at [679, 188] on li "Make Admin" at bounding box center [671, 181] width 132 height 17
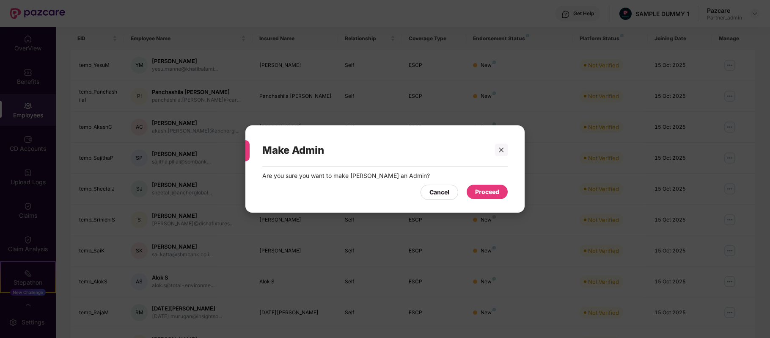
click at [492, 192] on div "Proceed" at bounding box center [487, 191] width 24 height 9
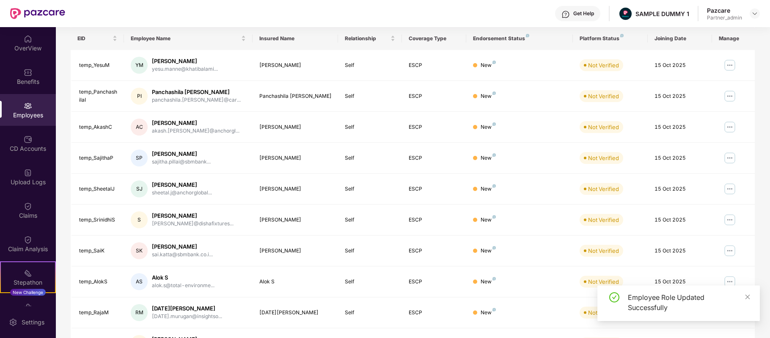
click at [728, 155] on img at bounding box center [730, 158] width 14 height 14
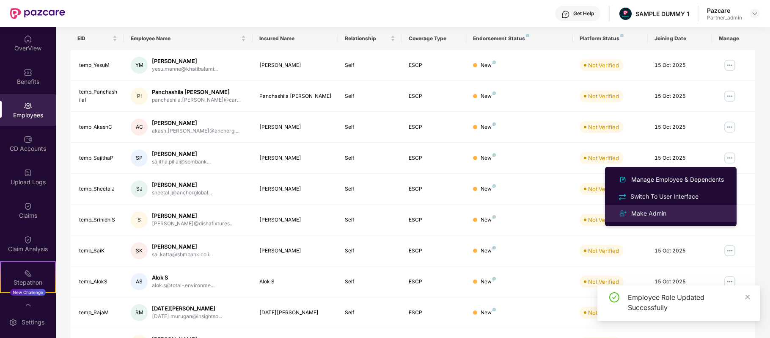
click at [651, 209] on div "Make Admin" at bounding box center [649, 213] width 39 height 9
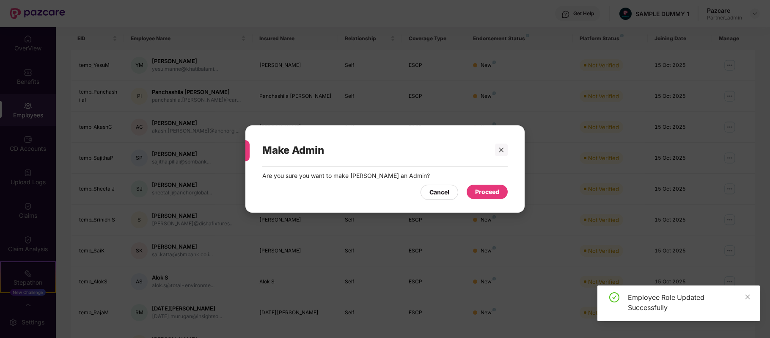
click at [504, 185] on div "Proceed" at bounding box center [487, 191] width 41 height 14
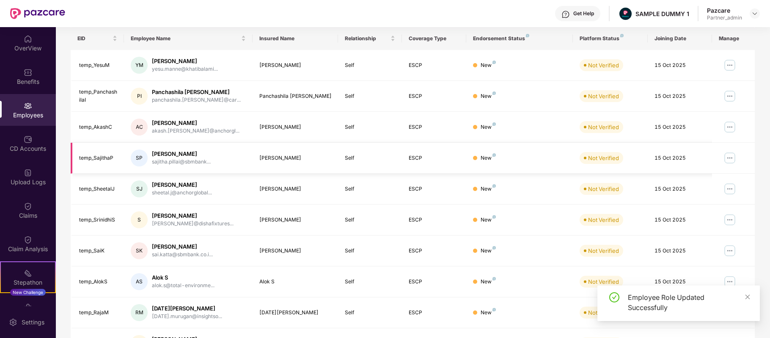
click at [725, 161] on img at bounding box center [730, 158] width 14 height 14
click at [755, 163] on div "Filters Group Health Insurance Employee Reports 1209 Employees 530 Spouse 687 C…" at bounding box center [413, 157] width 714 height 463
click at [734, 183] on img at bounding box center [730, 189] width 14 height 14
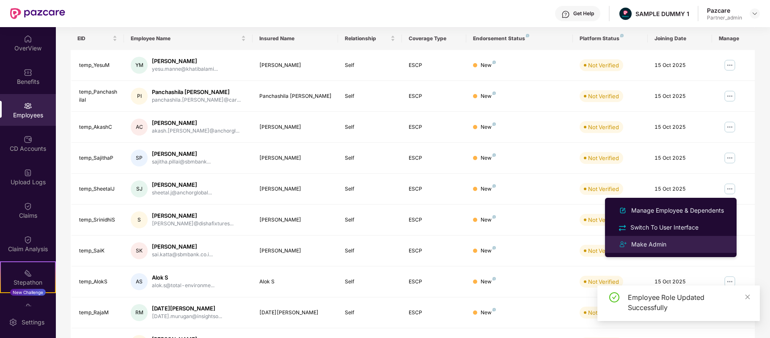
click at [668, 238] on li "Make Admin" at bounding box center [671, 244] width 132 height 17
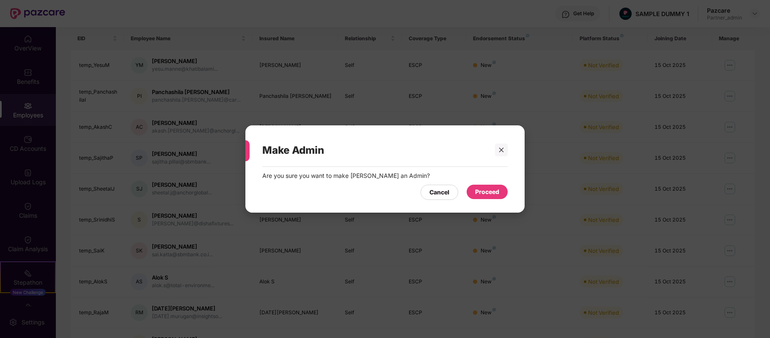
click at [495, 188] on div "Proceed" at bounding box center [487, 191] width 24 height 9
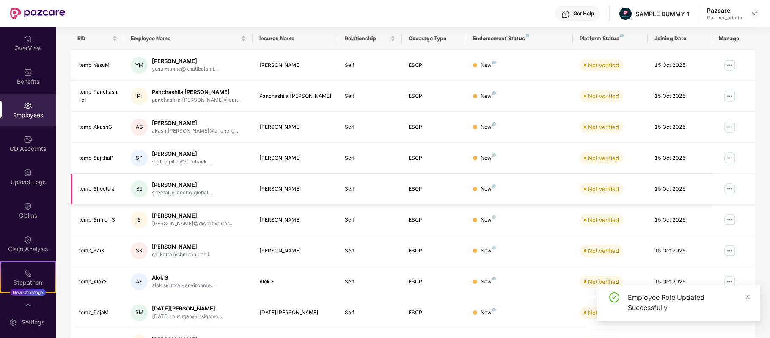
click at [730, 188] on img at bounding box center [730, 189] width 14 height 14
click at [744, 215] on td at bounding box center [733, 219] width 43 height 31
click at [729, 224] on img at bounding box center [730, 220] width 14 height 14
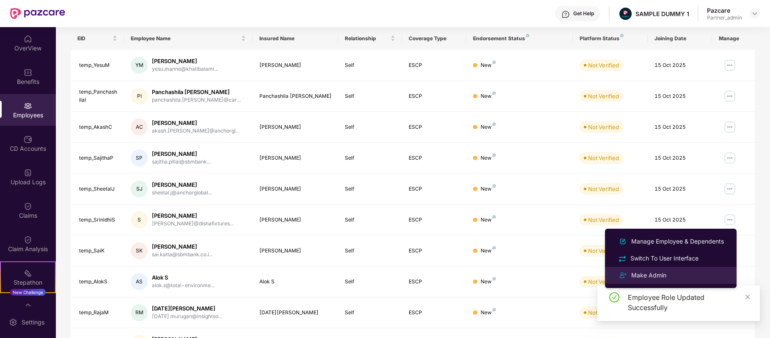
click at [655, 276] on div "Make Admin" at bounding box center [649, 274] width 39 height 9
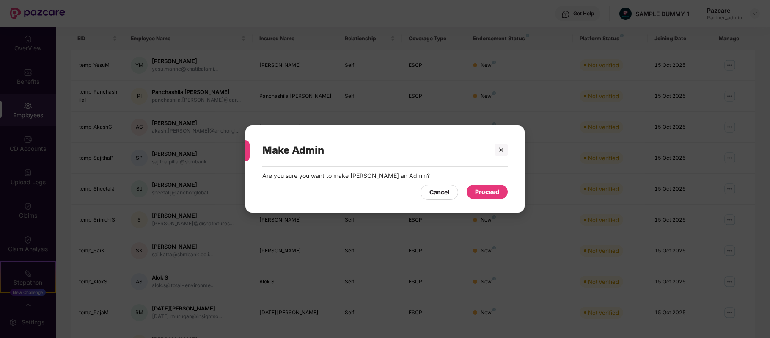
click at [485, 192] on div "Proceed" at bounding box center [487, 191] width 24 height 9
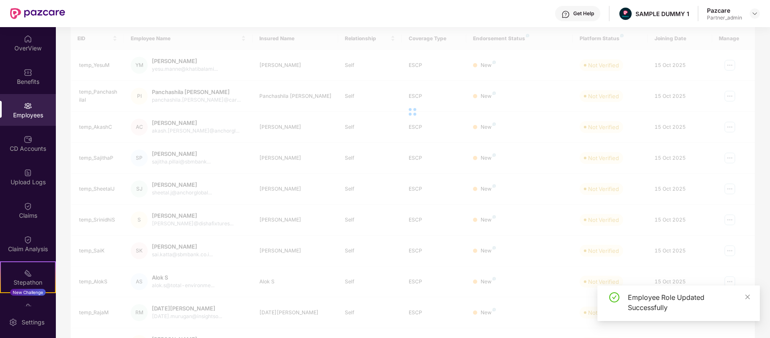
drag, startPoint x: 752, startPoint y: 254, endPoint x: 730, endPoint y: 256, distance: 22.1
click at [730, 256] on div "EID Employee Name Insured Name Relationship Coverage Type Endorsement Status Pl…" at bounding box center [413, 193] width 684 height 332
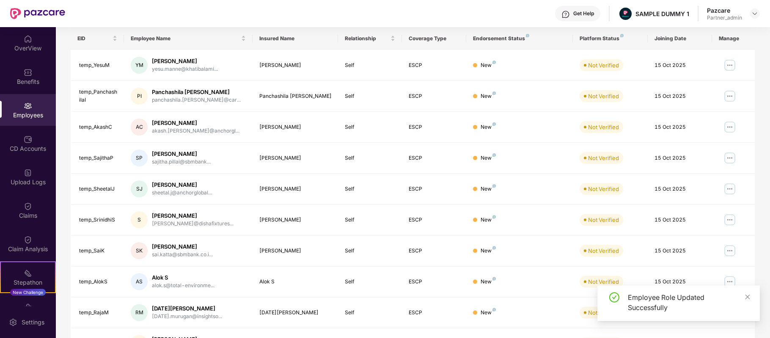
click at [730, 256] on img at bounding box center [730, 251] width 14 height 14
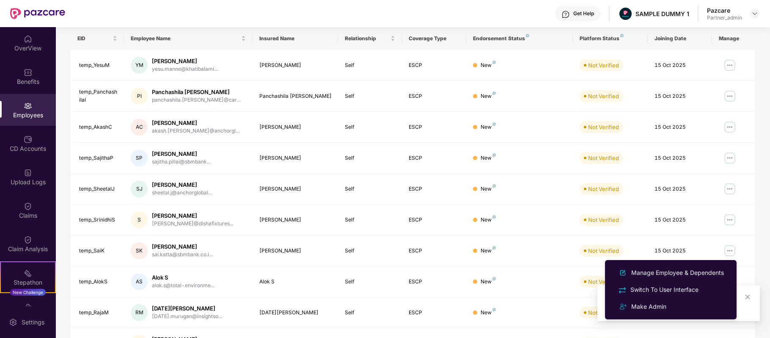
click at [730, 256] on img at bounding box center [730, 251] width 14 height 14
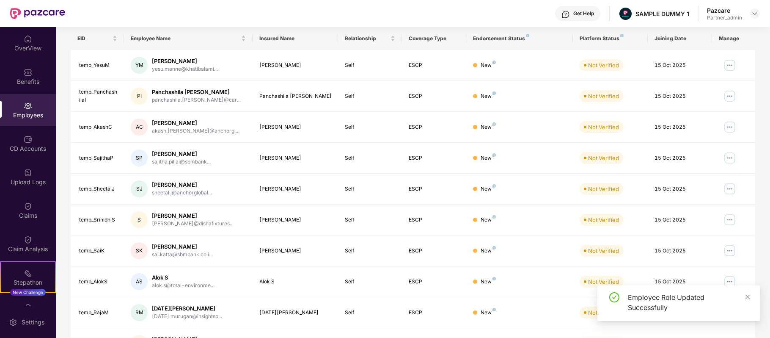
click at [730, 256] on img at bounding box center [730, 251] width 14 height 14
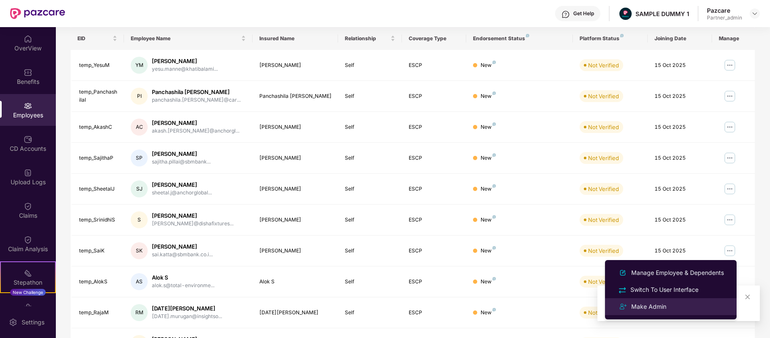
click at [668, 303] on div "Make Admin" at bounding box center [671, 306] width 110 height 10
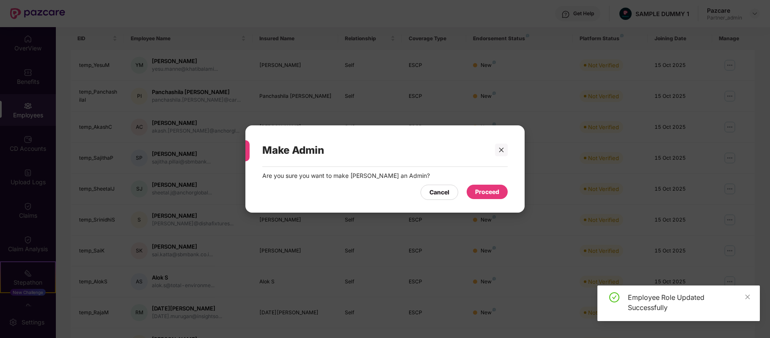
click at [498, 190] on div "Proceed" at bounding box center [487, 191] width 24 height 9
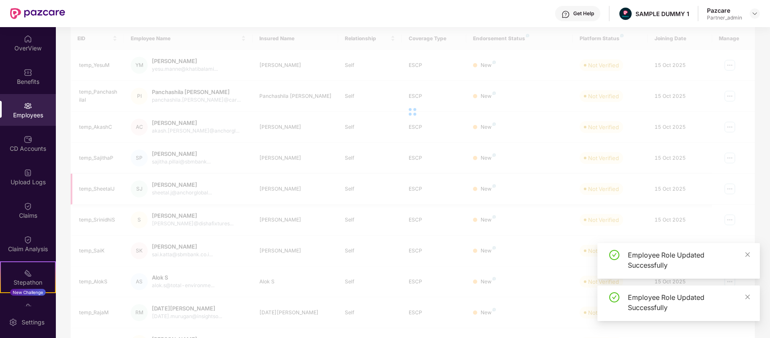
scroll to position [184, 0]
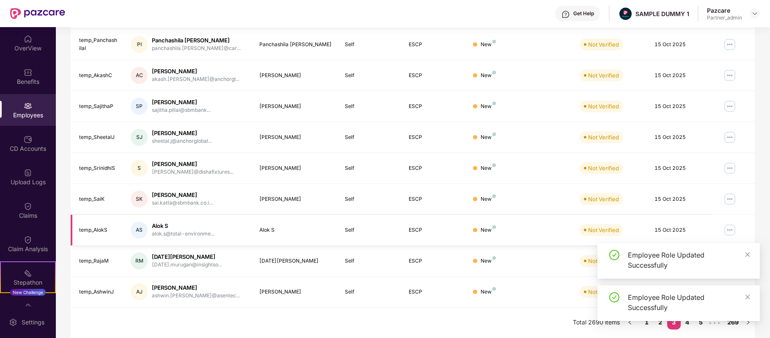
click at [730, 227] on img at bounding box center [730, 230] width 14 height 14
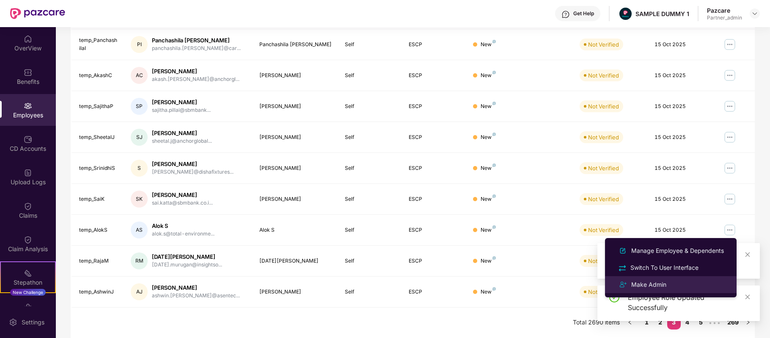
click at [655, 276] on li "Make Admin" at bounding box center [671, 284] width 132 height 17
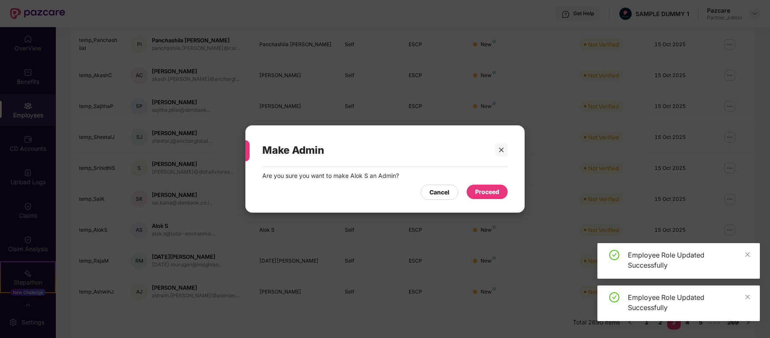
click at [484, 193] on div "Proceed" at bounding box center [487, 191] width 24 height 9
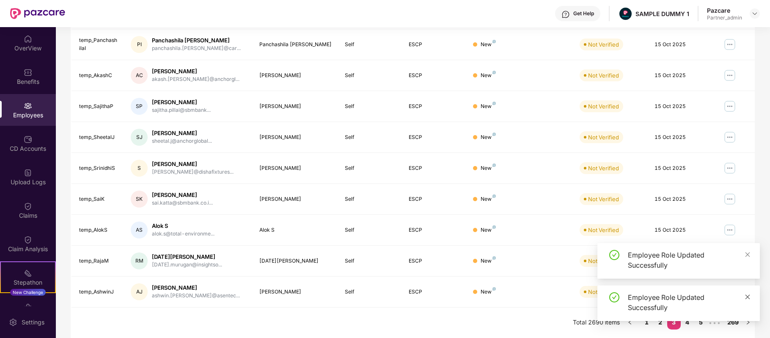
click at [747, 294] on icon "close" at bounding box center [748, 297] width 6 height 6
click at [747, 298] on icon "close" at bounding box center [748, 297] width 6 height 6
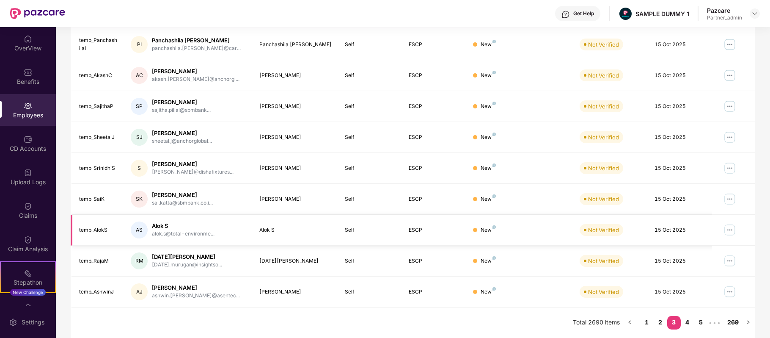
click at [730, 232] on img at bounding box center [730, 230] width 14 height 14
click at [748, 255] on td at bounding box center [733, 260] width 43 height 31
click at [732, 264] on img at bounding box center [730, 261] width 14 height 14
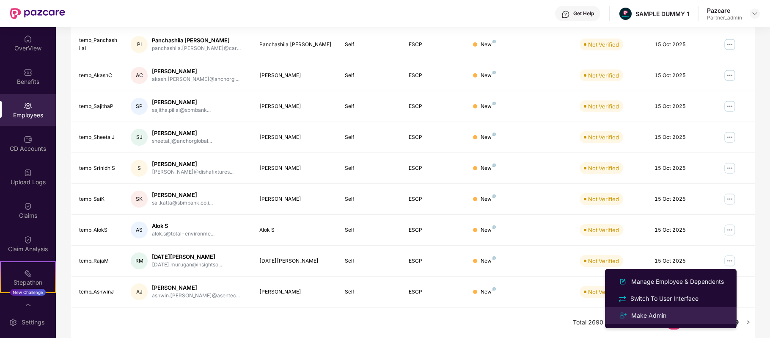
click at [652, 321] on li "Make Admin" at bounding box center [671, 315] width 132 height 17
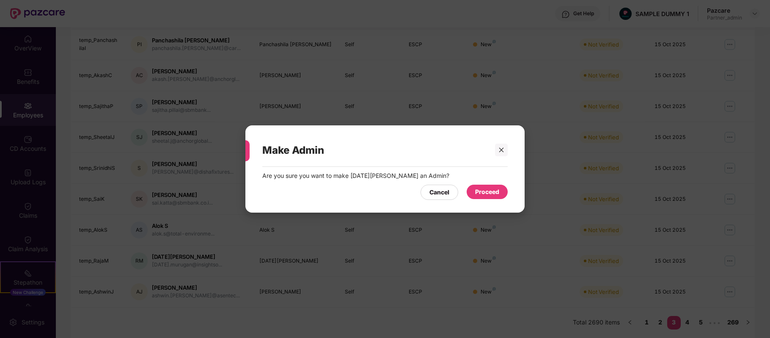
click at [487, 195] on div "Proceed" at bounding box center [487, 191] width 24 height 9
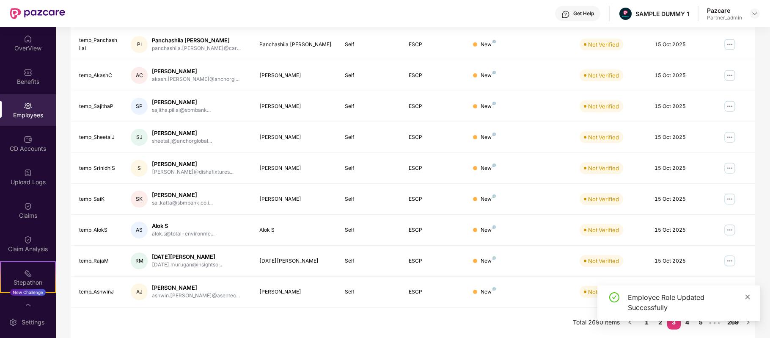
click at [745, 294] on icon "close" at bounding box center [748, 297] width 6 height 6
click at [728, 295] on img at bounding box center [730, 292] width 14 height 14
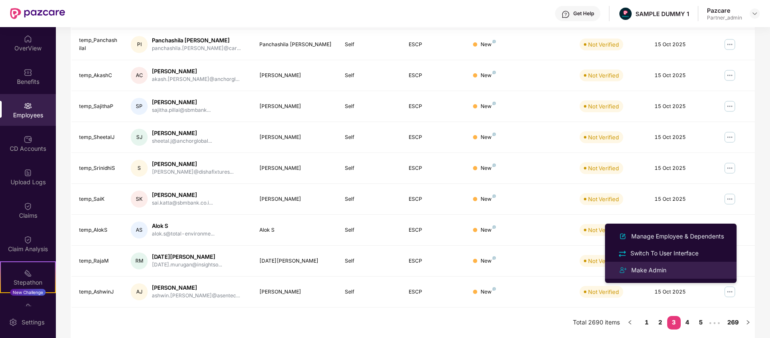
click at [657, 267] on div "Make Admin" at bounding box center [649, 269] width 39 height 9
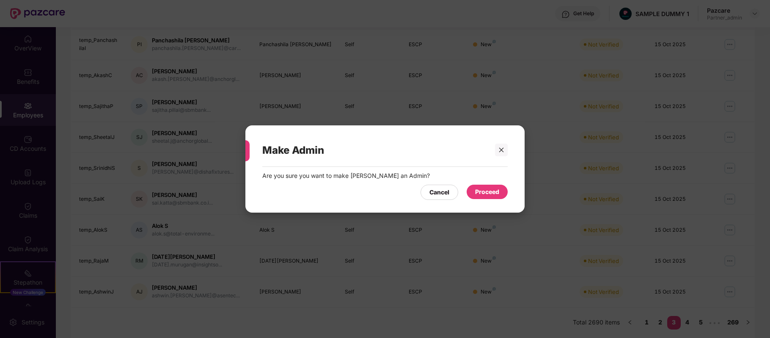
click at [483, 188] on div "Proceed" at bounding box center [487, 191] width 24 height 9
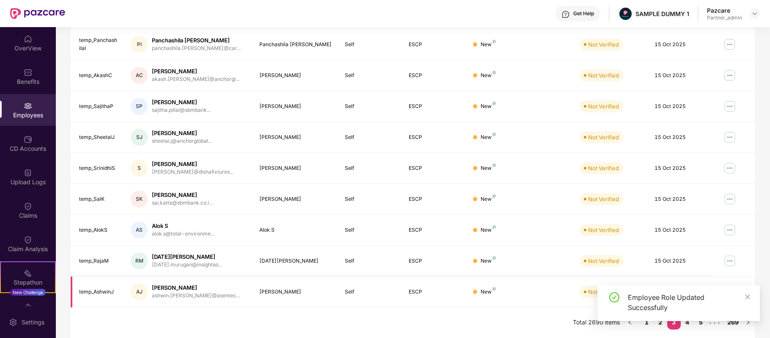
click at [732, 277] on td at bounding box center [733, 291] width 43 height 31
click at [748, 299] on icon "close" at bounding box center [748, 297] width 6 height 6
click at [734, 291] on img at bounding box center [730, 292] width 14 height 14
click at [759, 285] on div "Filters Group Health Insurance Employee Reports 1209 Employees 530 Spouse 687 C…" at bounding box center [413, 105] width 714 height 463
click at [688, 319] on link "4" at bounding box center [688, 322] width 14 height 13
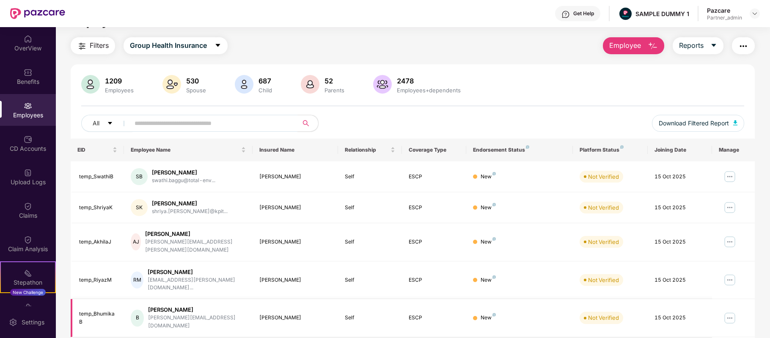
scroll to position [0, 0]
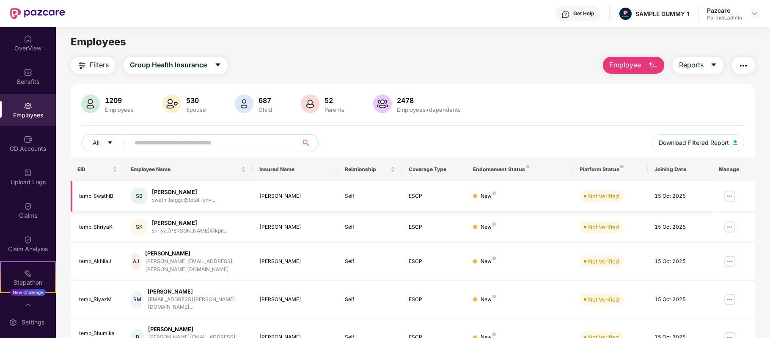
click at [726, 196] on img at bounding box center [730, 196] width 14 height 14
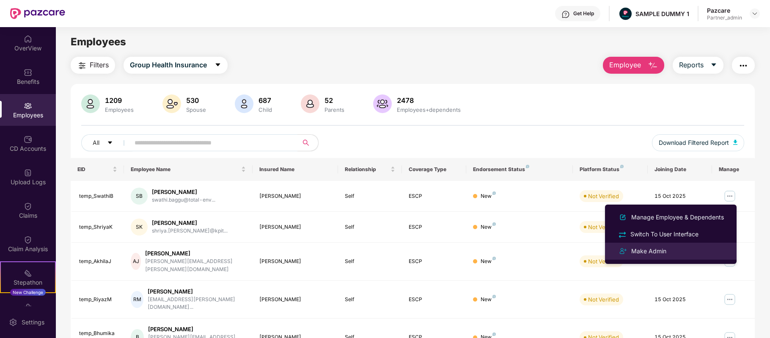
click at [654, 249] on div "Make Admin" at bounding box center [649, 250] width 39 height 9
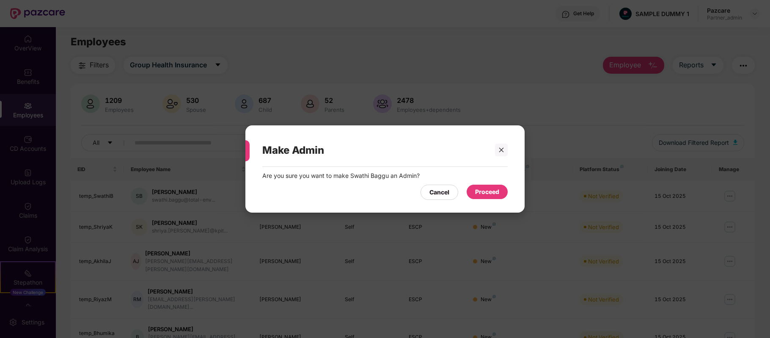
click at [492, 195] on div "Proceed" at bounding box center [487, 191] width 24 height 9
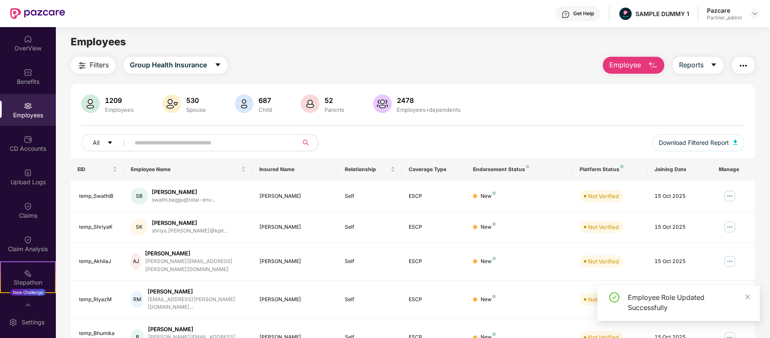
click at [733, 226] on img at bounding box center [730, 227] width 14 height 14
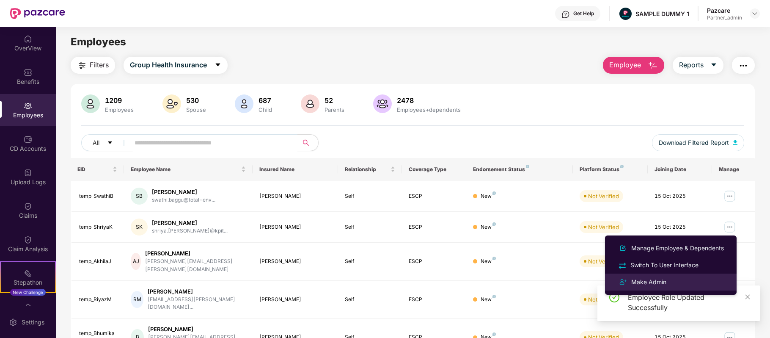
click at [662, 285] on div "Make Admin" at bounding box center [649, 281] width 39 height 9
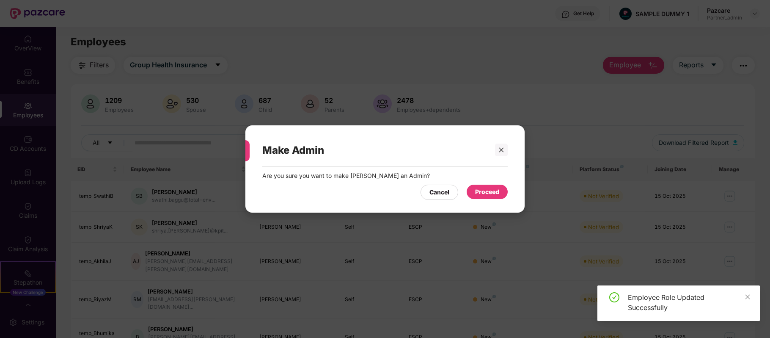
click at [480, 185] on div "Proceed" at bounding box center [487, 191] width 41 height 14
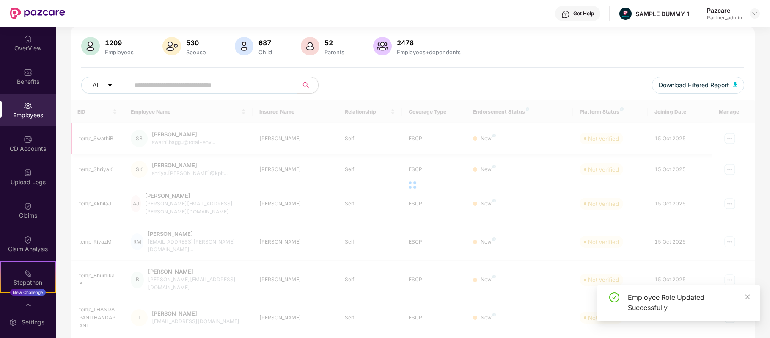
scroll to position [59, 0]
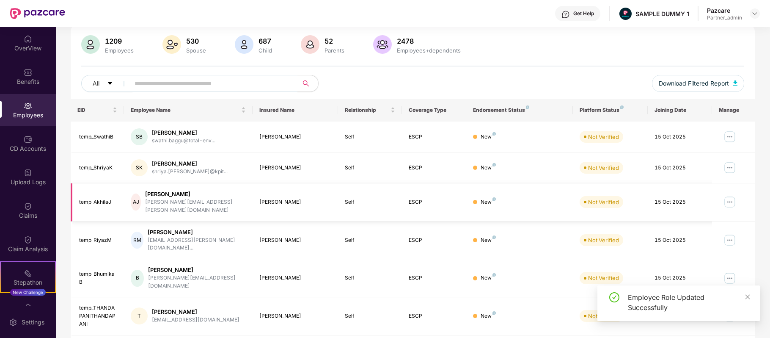
click at [728, 203] on img at bounding box center [730, 202] width 14 height 14
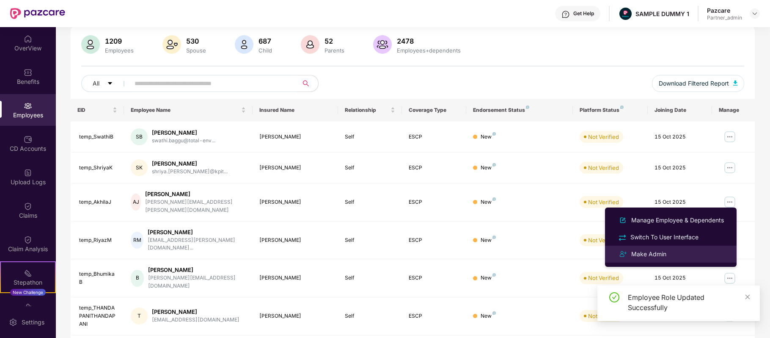
click at [679, 253] on div "Make Admin" at bounding box center [671, 254] width 110 height 10
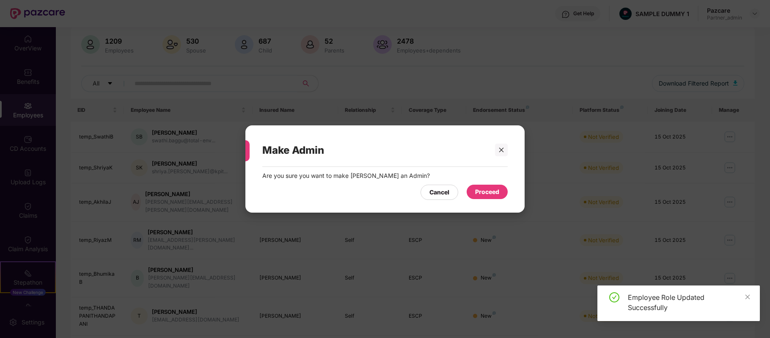
click at [499, 194] on div "Proceed" at bounding box center [487, 191] width 41 height 14
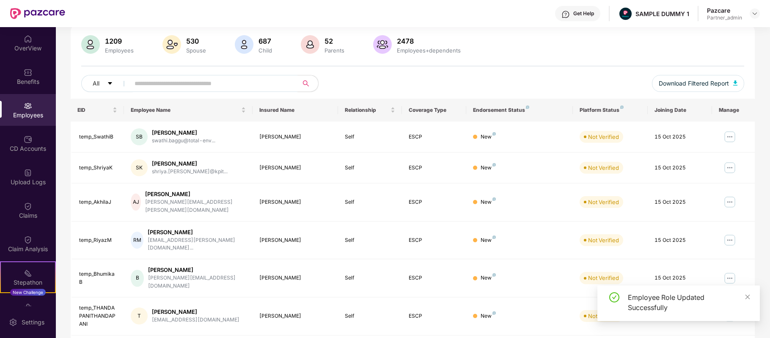
click at [725, 233] on img at bounding box center [730, 240] width 14 height 14
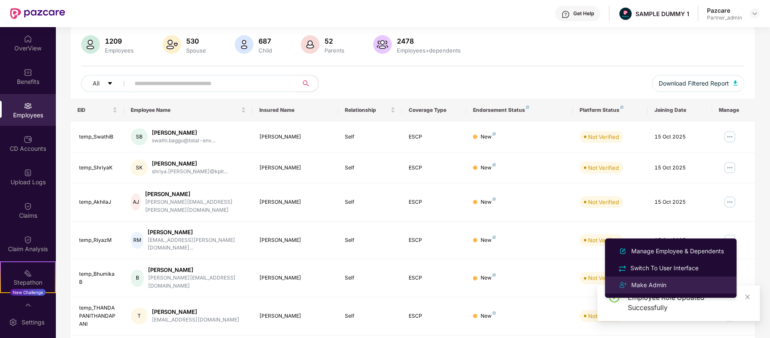
click at [666, 283] on div "Make Admin" at bounding box center [649, 284] width 39 height 9
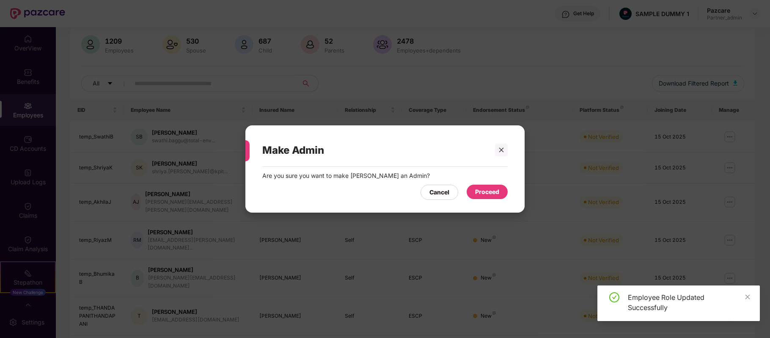
click at [482, 188] on div "Proceed" at bounding box center [487, 191] width 24 height 9
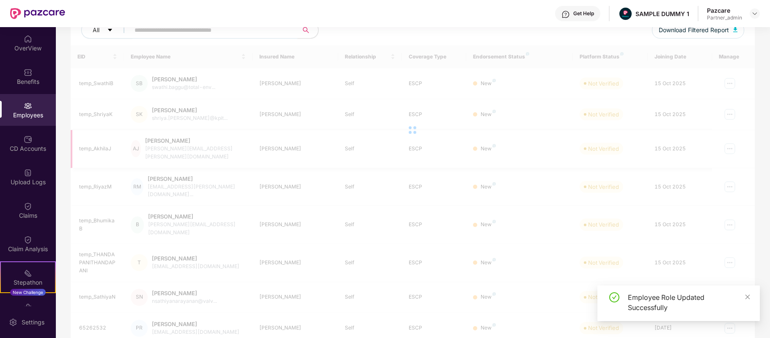
scroll to position [114, 0]
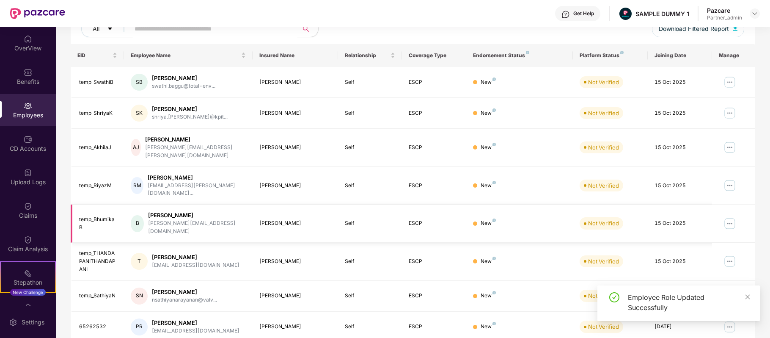
click at [735, 217] on img at bounding box center [730, 224] width 14 height 14
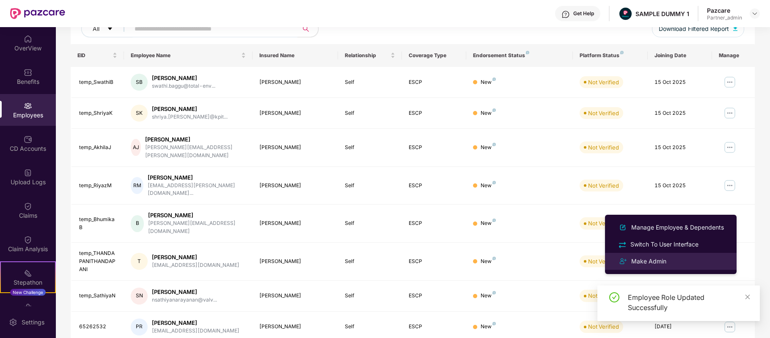
click at [665, 266] on div "Make Admin" at bounding box center [671, 261] width 110 height 10
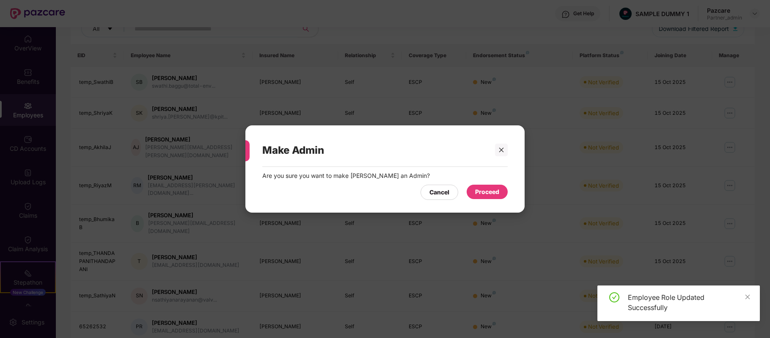
click at [490, 190] on div "Proceed" at bounding box center [487, 191] width 24 height 9
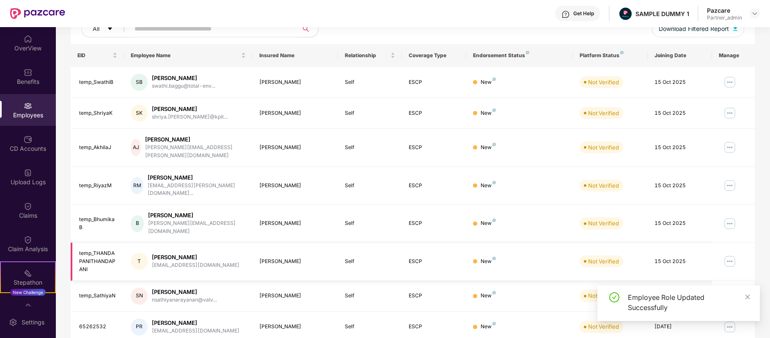
click at [731, 254] on img at bounding box center [730, 261] width 14 height 14
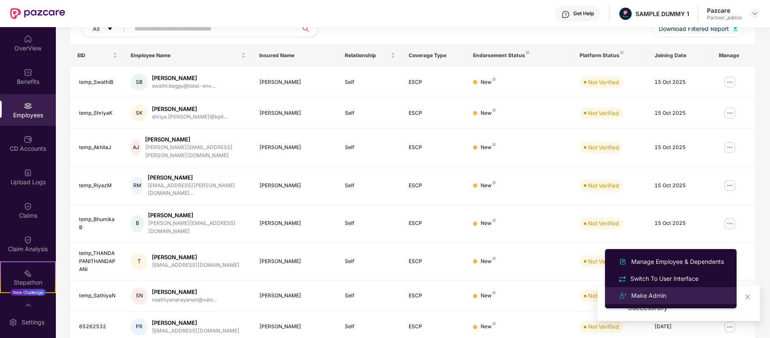
click at [657, 294] on div "Make Admin" at bounding box center [649, 295] width 39 height 9
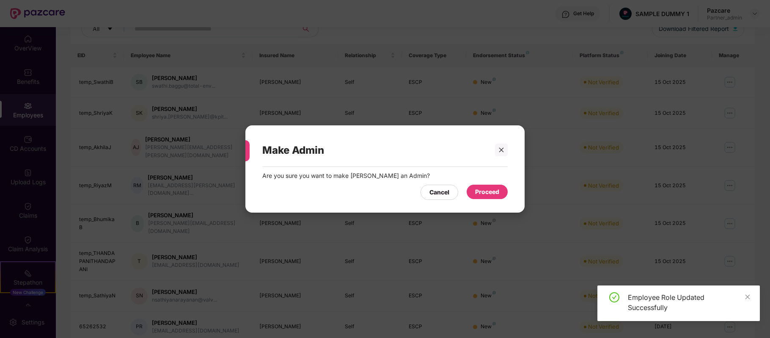
click at [486, 193] on div "Proceed" at bounding box center [487, 191] width 24 height 9
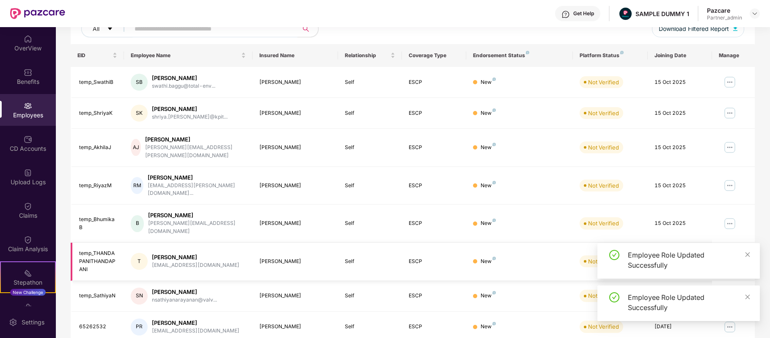
click at [731, 254] on img at bounding box center [730, 261] width 14 height 14
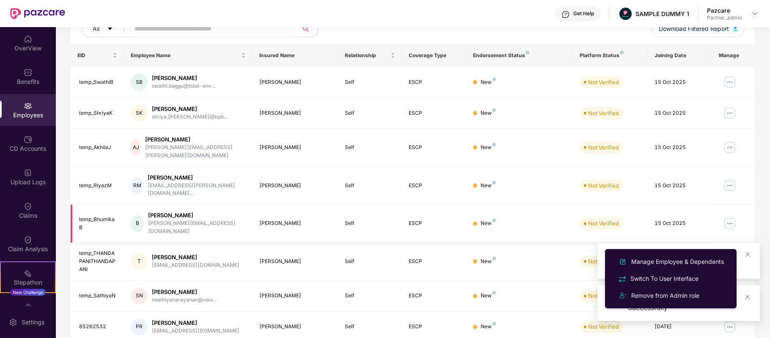
click at [728, 217] on img at bounding box center [730, 224] width 14 height 14
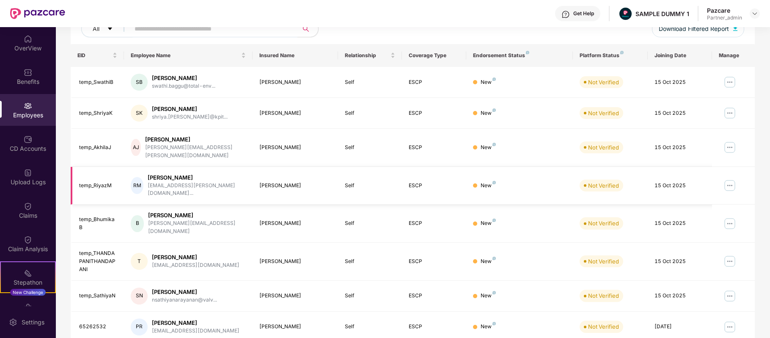
click at [727, 179] on img at bounding box center [730, 186] width 14 height 14
click at [731, 148] on img at bounding box center [730, 147] width 14 height 14
click at [728, 115] on img at bounding box center [730, 113] width 14 height 14
click at [728, 81] on img at bounding box center [730, 82] width 14 height 14
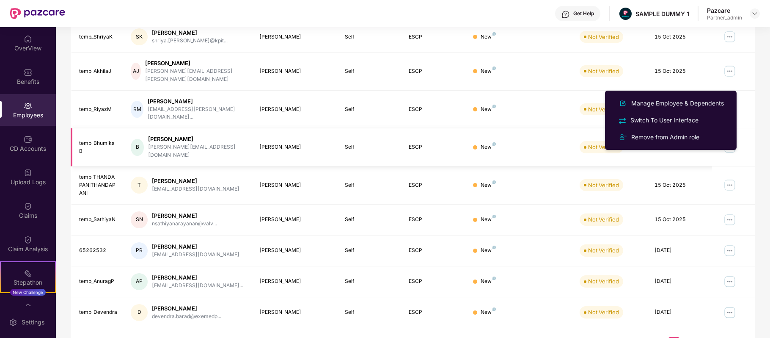
scroll to position [190, 0]
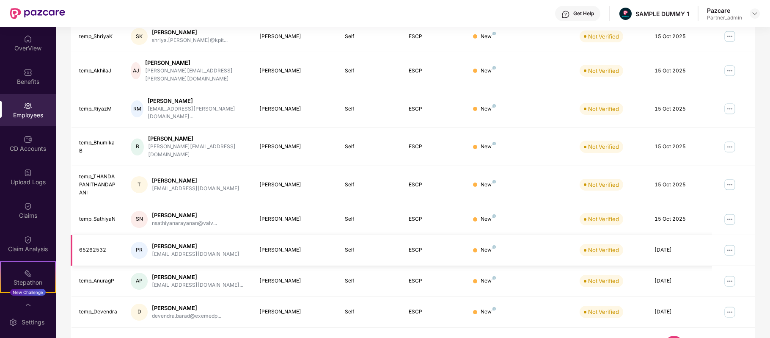
click at [729, 243] on img at bounding box center [730, 250] width 14 height 14
click at [729, 212] on img at bounding box center [730, 219] width 14 height 14
click at [728, 178] on img at bounding box center [730, 185] width 14 height 14
click at [743, 173] on td at bounding box center [733, 185] width 43 height 38
click at [734, 212] on img at bounding box center [730, 219] width 14 height 14
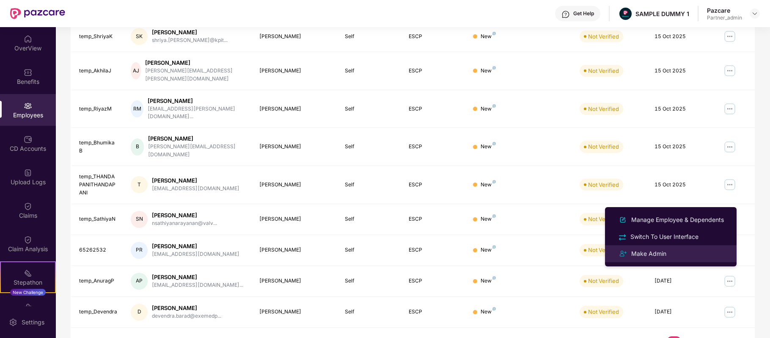
click at [673, 250] on div "Make Admin" at bounding box center [671, 253] width 110 height 10
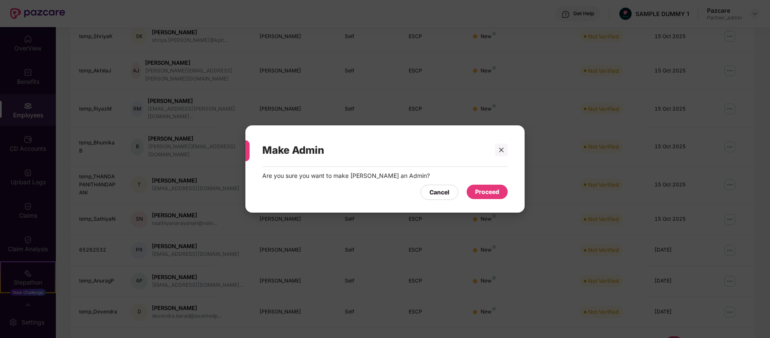
click at [495, 193] on div "Proceed" at bounding box center [487, 191] width 24 height 9
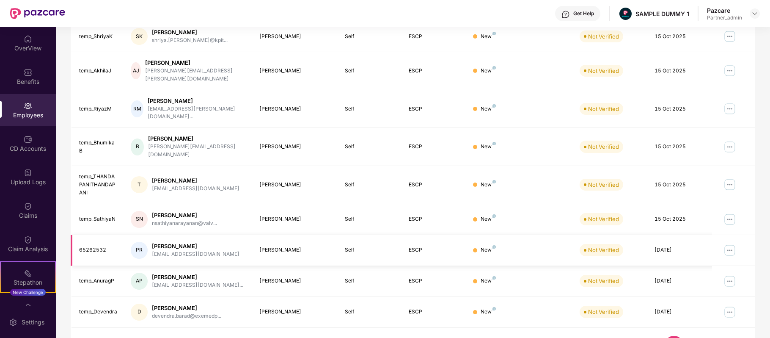
click at [729, 243] on img at bounding box center [730, 250] width 14 height 14
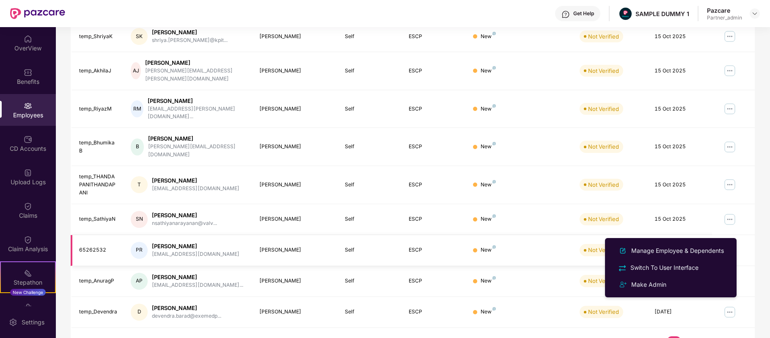
click at [736, 243] on img at bounding box center [730, 250] width 14 height 14
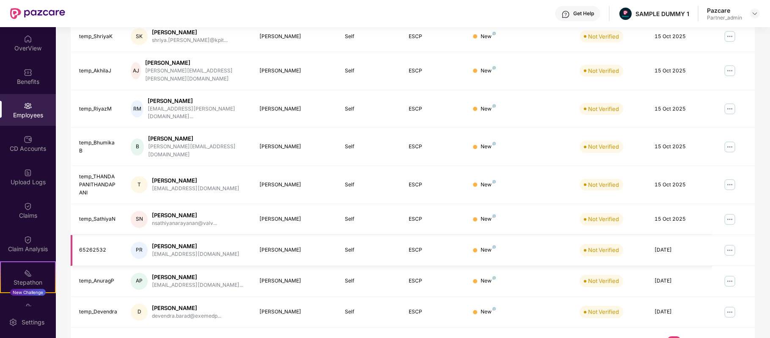
click at [728, 243] on img at bounding box center [730, 250] width 14 height 14
click at [745, 235] on td at bounding box center [733, 250] width 43 height 31
click at [728, 274] on img at bounding box center [730, 281] width 14 height 14
click at [745, 235] on td at bounding box center [733, 250] width 43 height 31
